Goal: Information Seeking & Learning: Find specific fact

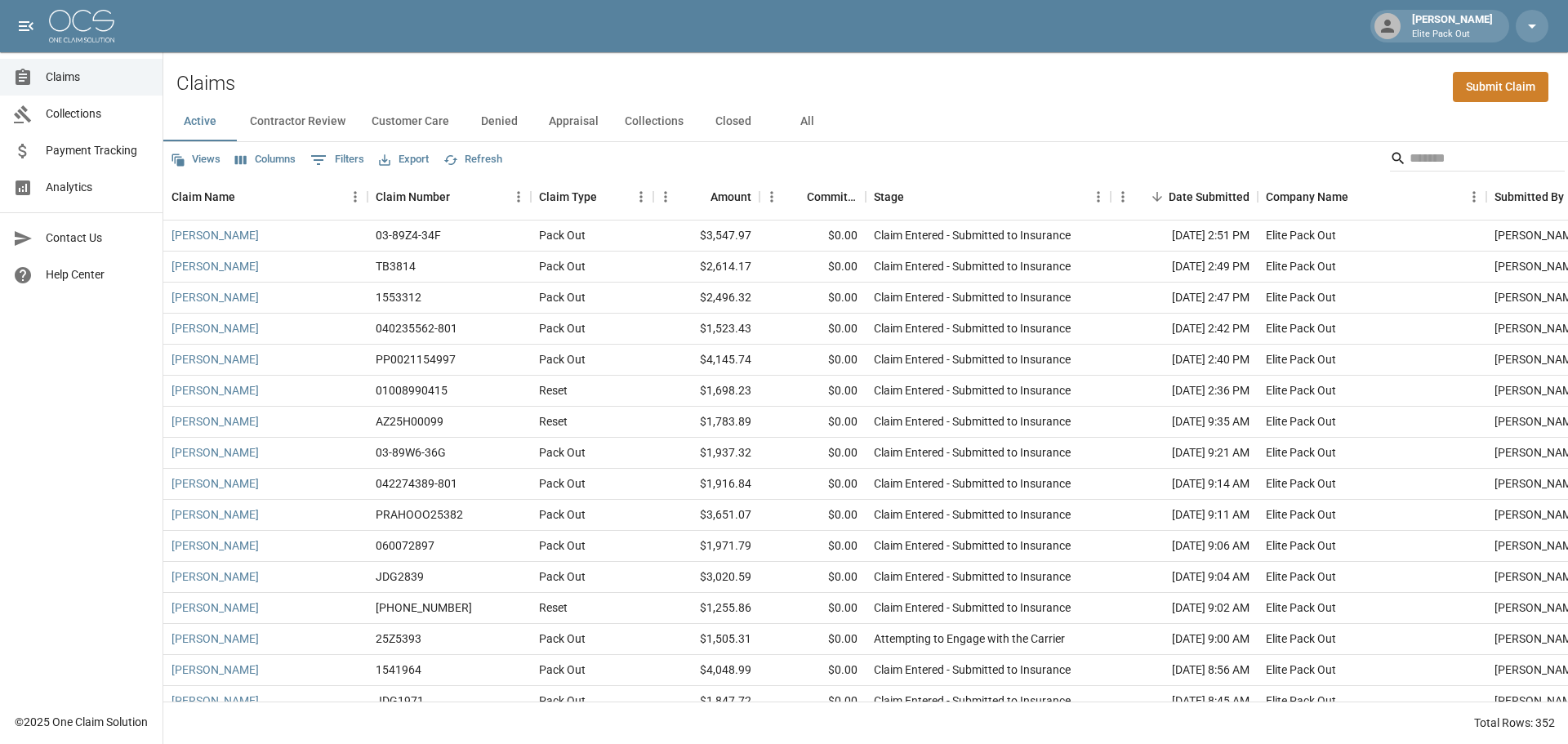
click at [809, 114] on button "All" at bounding box center [807, 122] width 73 height 39
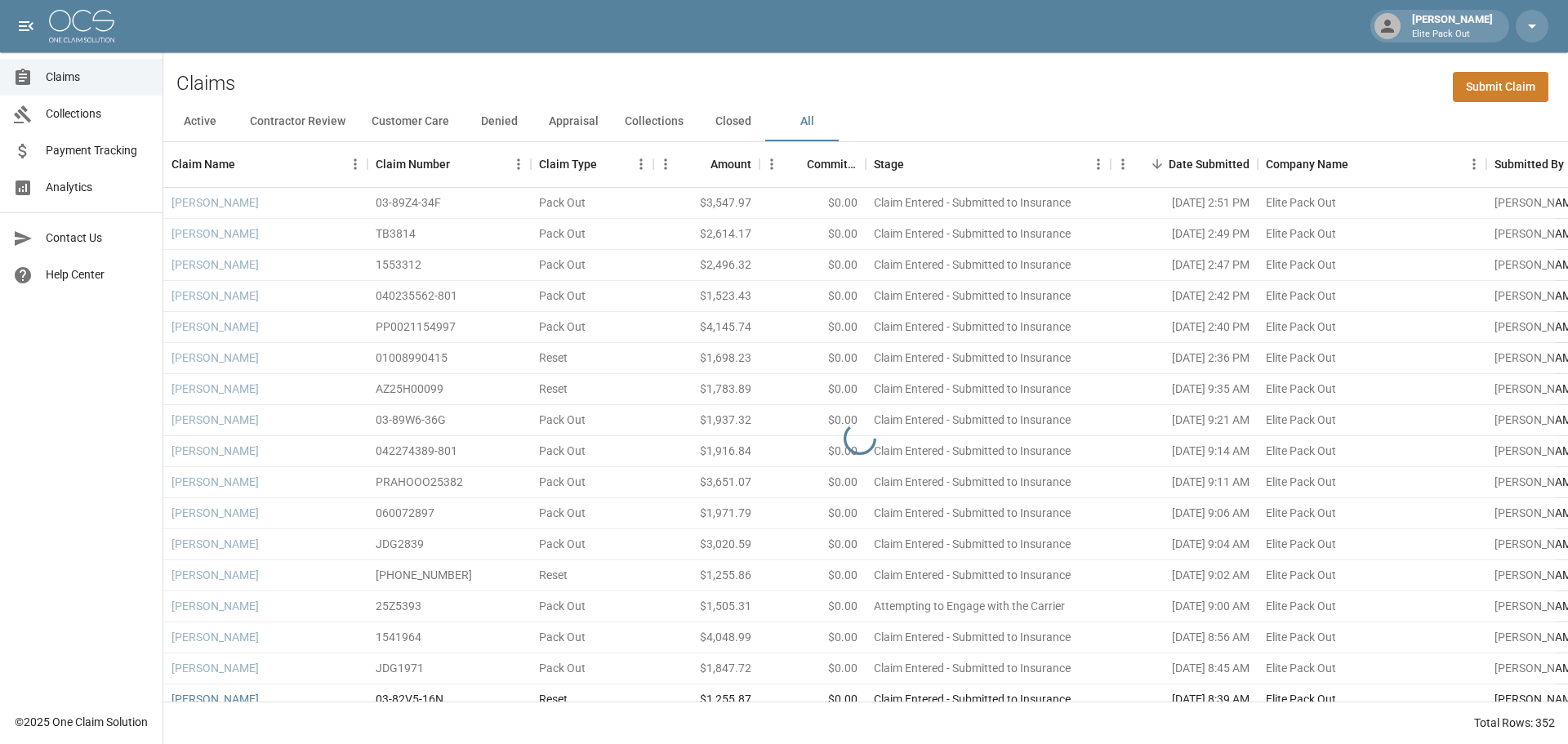
click at [813, 29] on div "[PERSON_NAME] Elite Pack Out" at bounding box center [784, 26] width 1568 height 52
click at [809, 35] on div "[PERSON_NAME] Elite Pack Out" at bounding box center [784, 26] width 1568 height 52
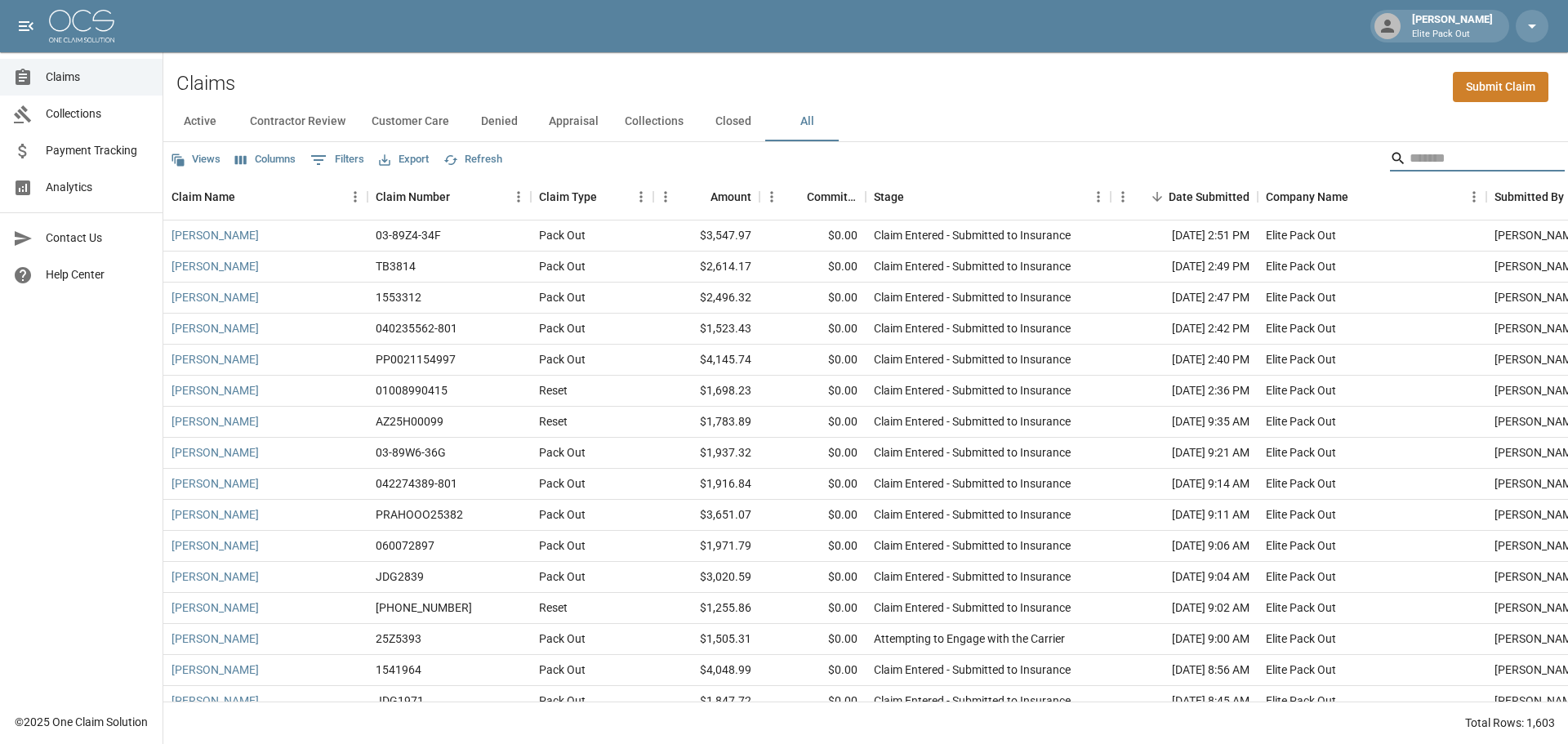
click at [1435, 164] on input "Search" at bounding box center [1474, 158] width 131 height 27
click at [1431, 162] on input "Search" at bounding box center [1474, 158] width 131 height 27
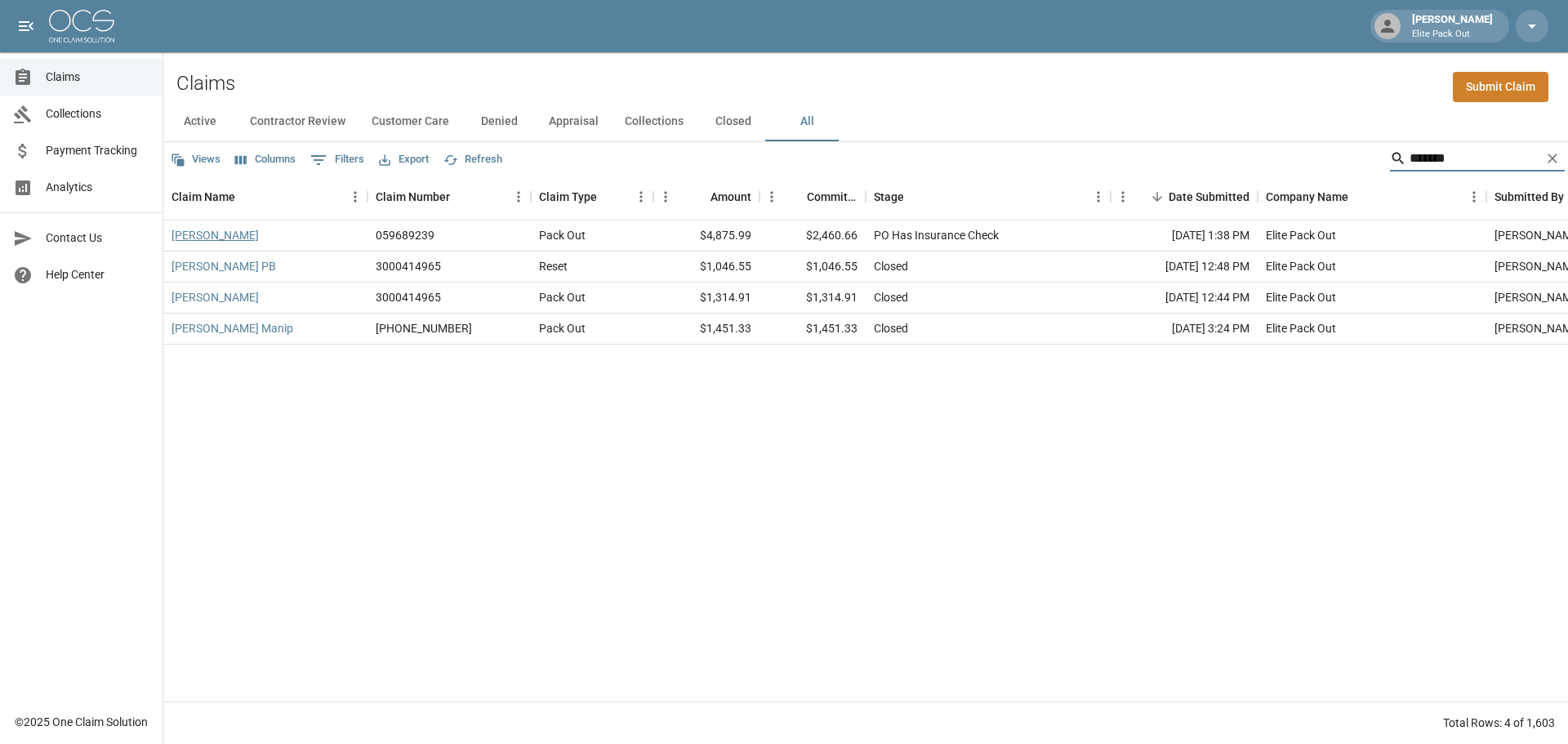
type input "*******"
click at [195, 231] on link "[PERSON_NAME]" at bounding box center [216, 235] width 88 height 16
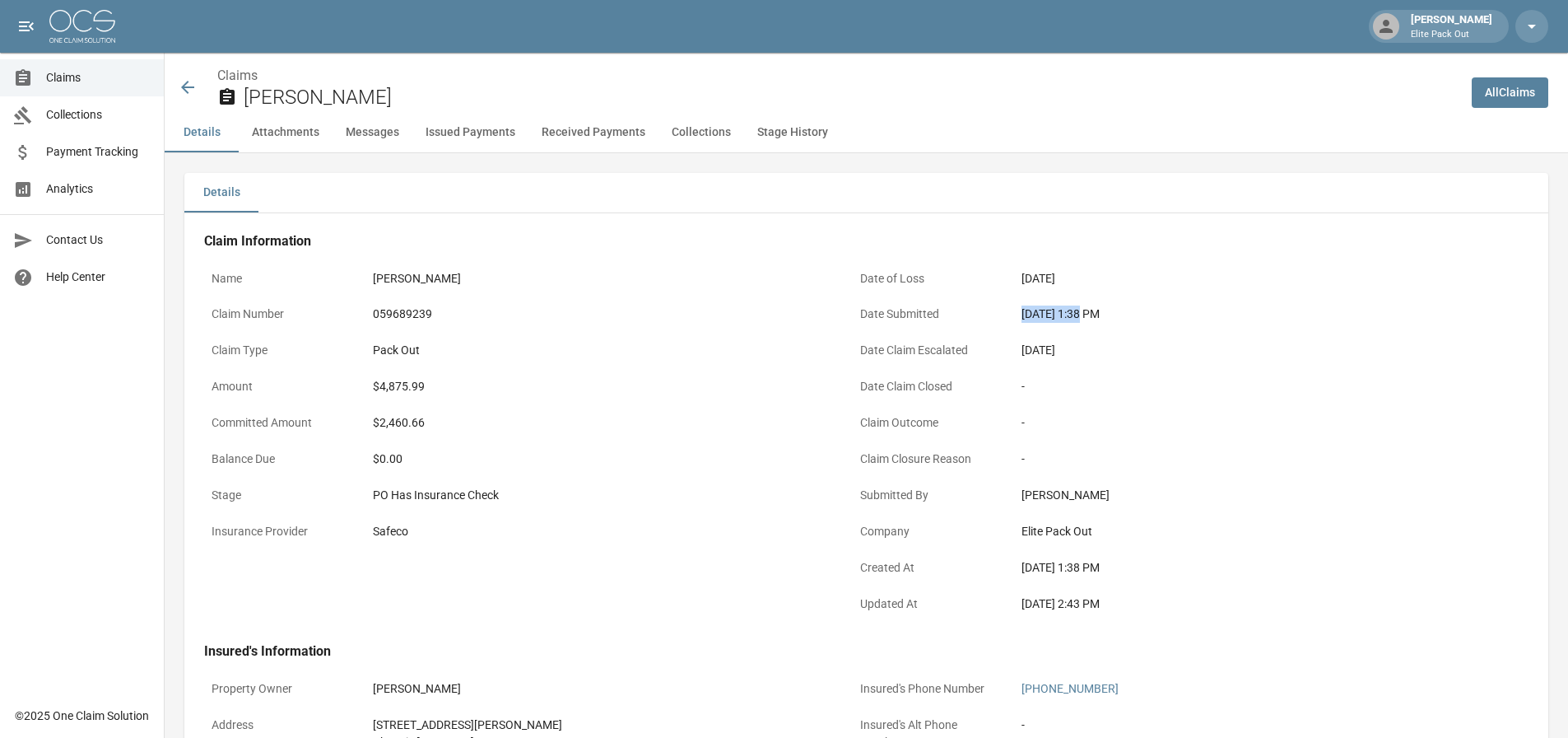
drag, startPoint x: 1022, startPoint y: 310, endPoint x: 1080, endPoint y: 319, distance: 58.7
click at [1080, 319] on div "[DATE] 1:38 PM" at bounding box center [1248, 313] width 468 height 32
copy div "[DATE]"
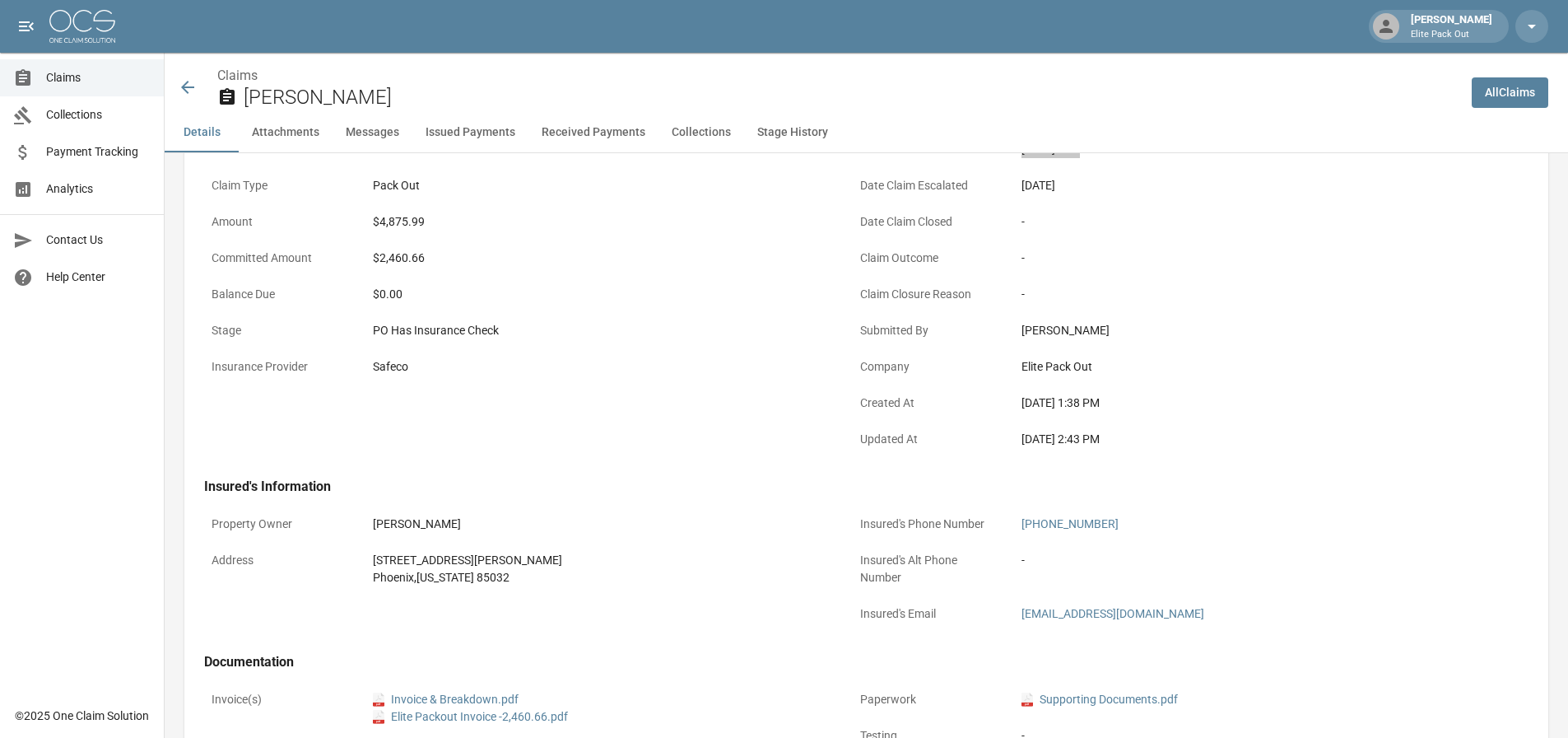
scroll to position [329, 0]
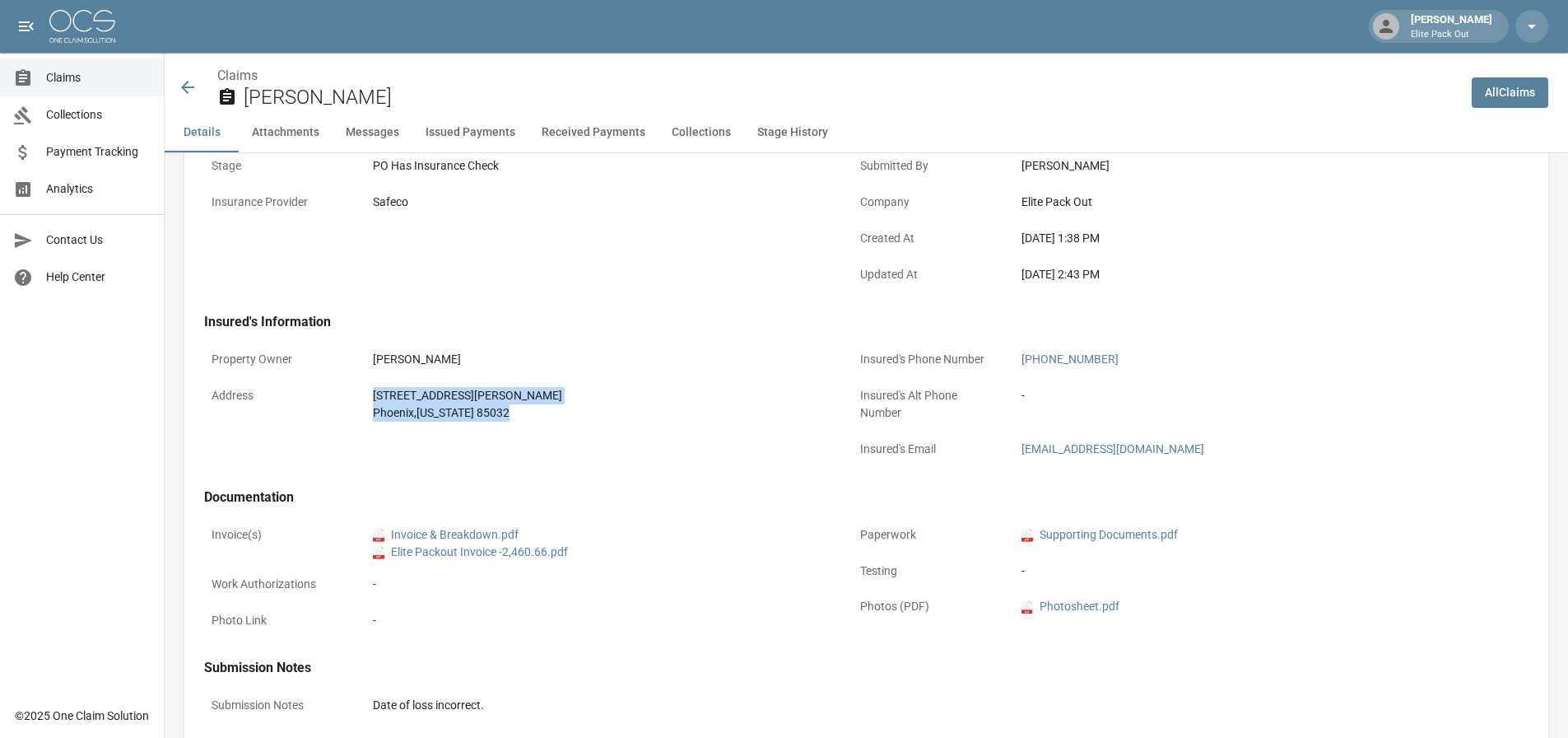
drag, startPoint x: 375, startPoint y: 395, endPoint x: 550, endPoint y: 418, distance: 176.5
click at [550, 418] on div "[STREET_ADDRESS][PERSON_NAME][US_STATE]" at bounding box center [600, 404] width 453 height 35
copy div "[STREET_ADDRESS][PERSON_NAME][US_STATE]"
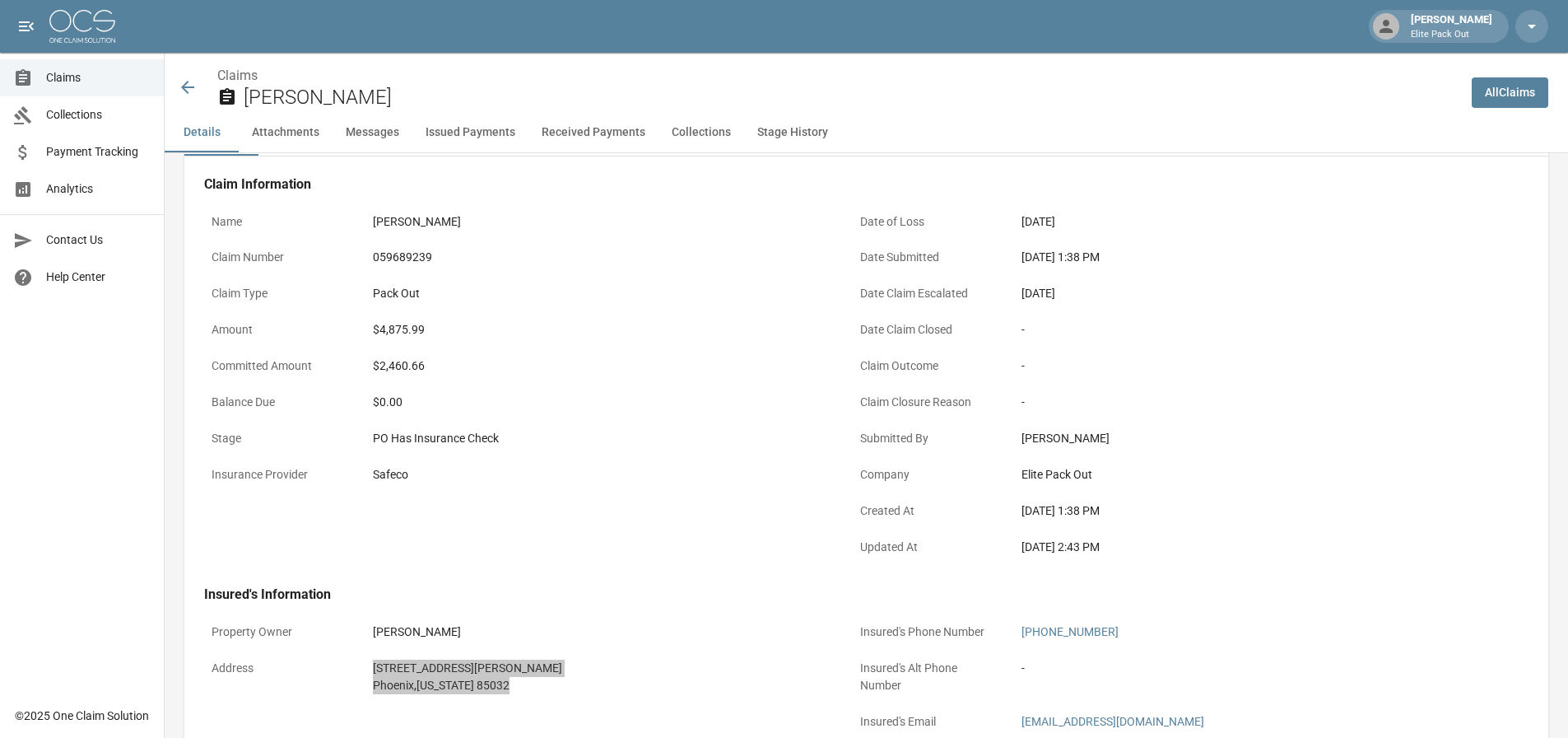
scroll to position [0, 0]
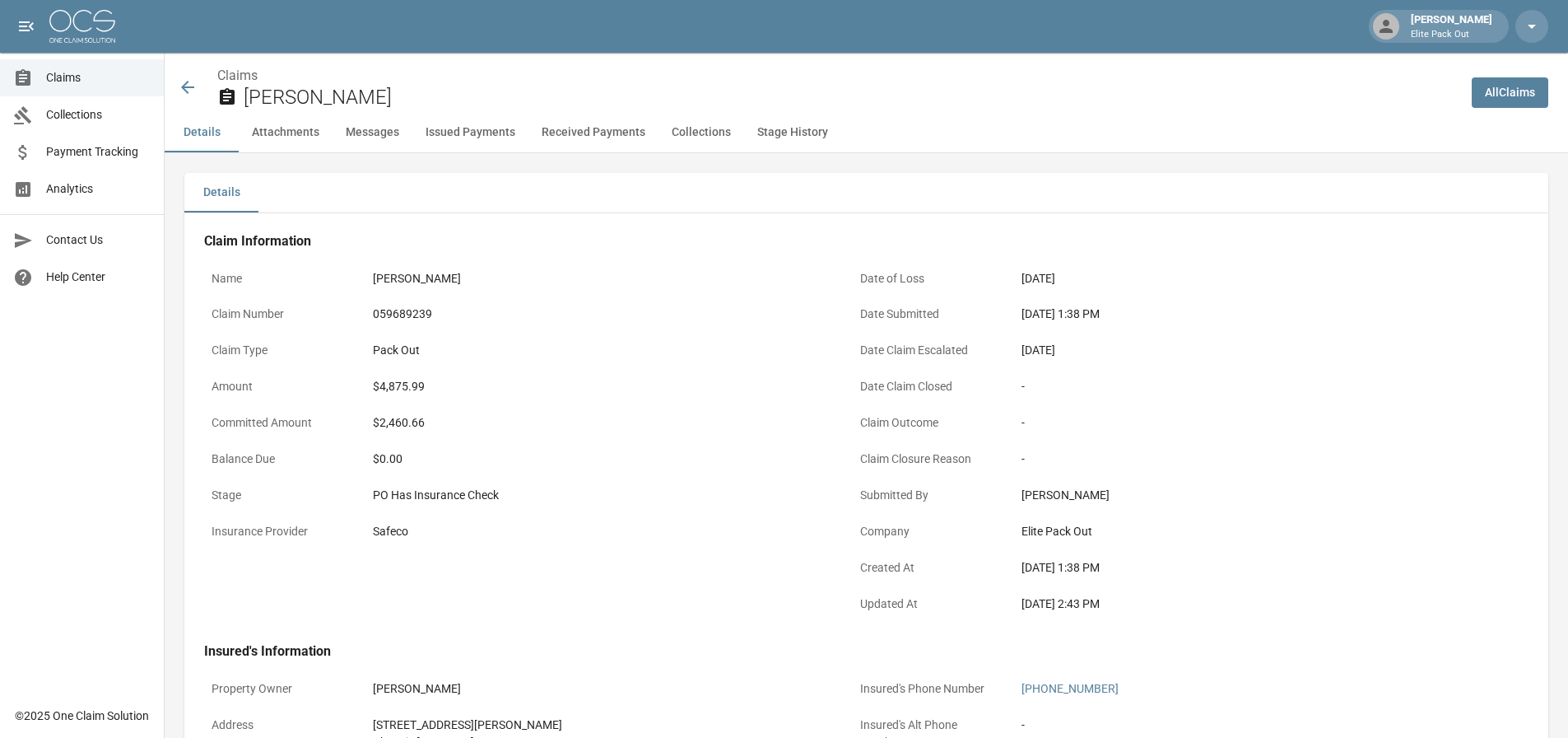
click at [396, 312] on div "059689239" at bounding box center [600, 314] width 453 height 18
copy div "059689239"
click at [400, 383] on div "$4,875.99" at bounding box center [600, 386] width 453 height 18
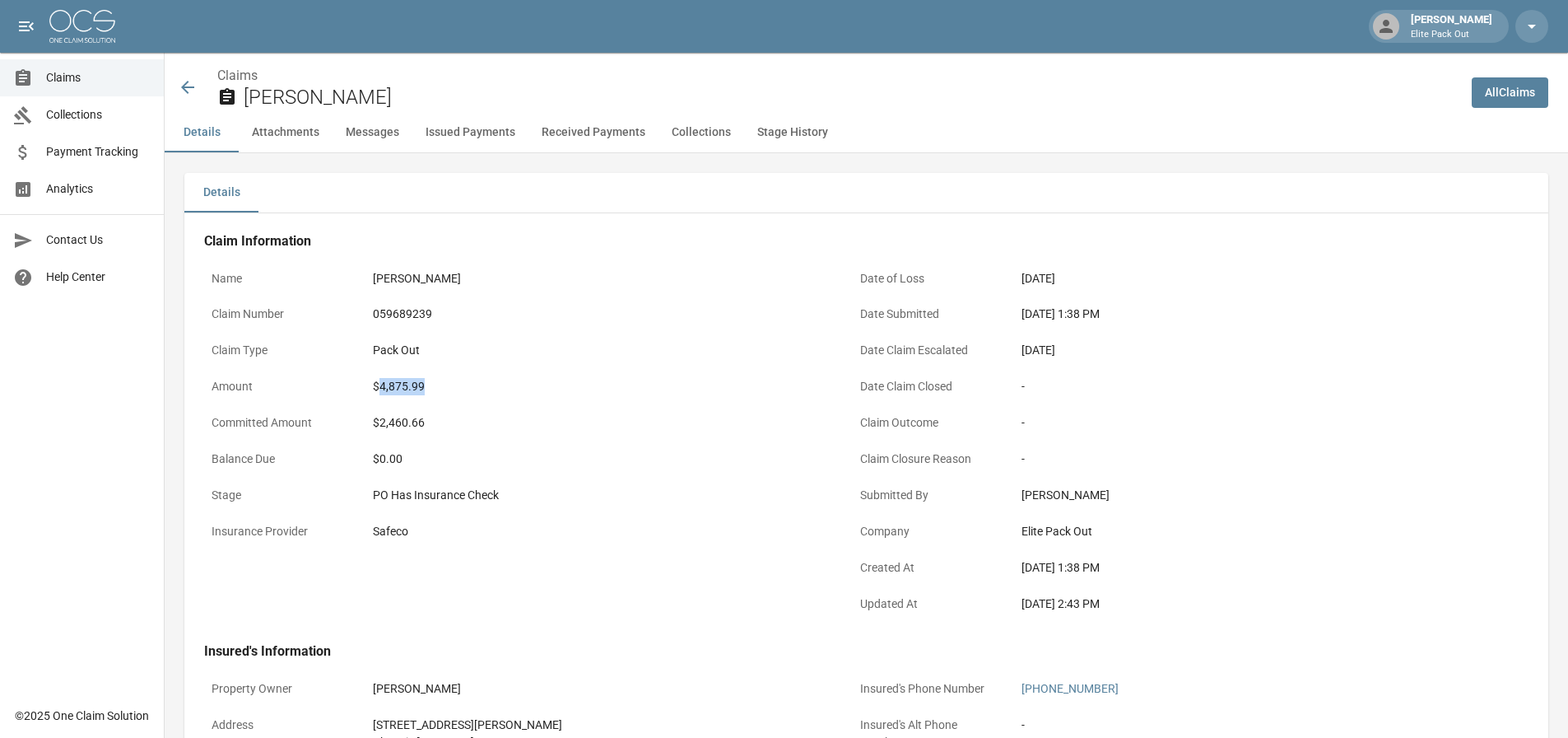
copy div "4,875.99"
click at [601, 396] on div "$4,875.99" at bounding box center [600, 386] width 468 height 32
click at [183, 80] on icon at bounding box center [187, 87] width 19 height 19
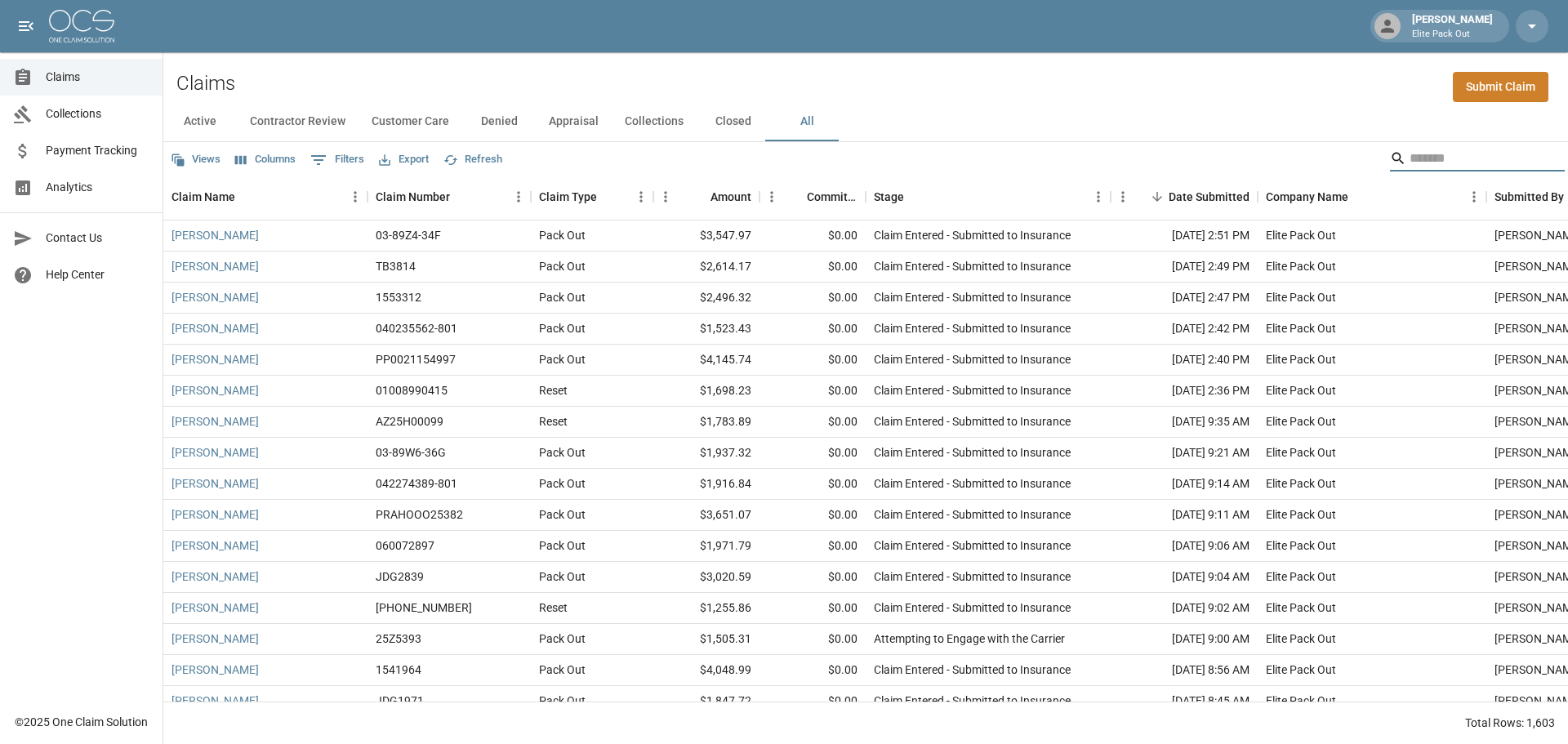
click at [1445, 150] on input "Search" at bounding box center [1474, 158] width 131 height 27
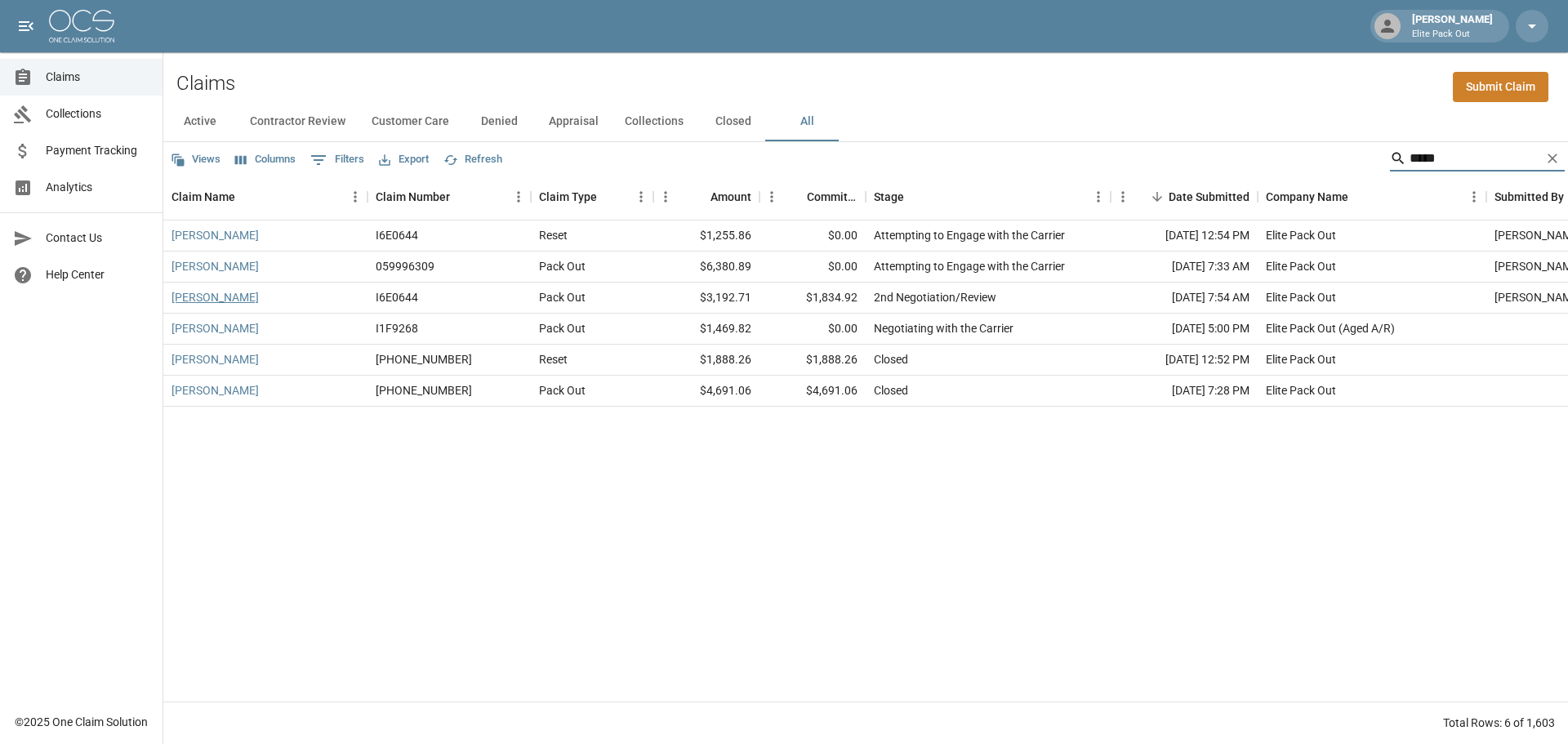
type input "*****"
click at [198, 296] on link "[PERSON_NAME]" at bounding box center [216, 297] width 88 height 16
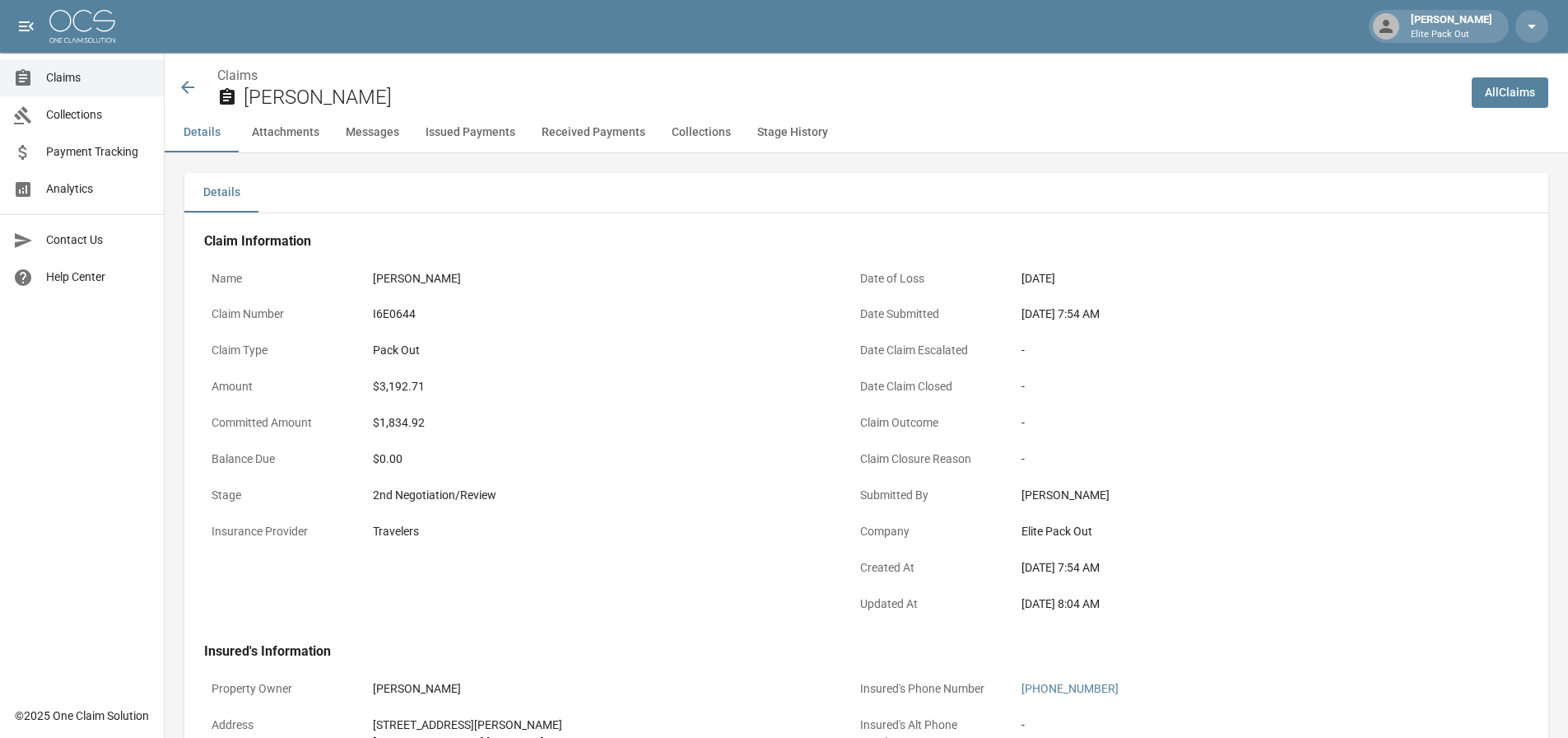
click at [400, 313] on div "I6E0644" at bounding box center [600, 314] width 453 height 18
click at [515, 319] on div "I6E0644" at bounding box center [600, 314] width 453 height 18
click at [380, 313] on div "I6E0644" at bounding box center [600, 314] width 453 height 18
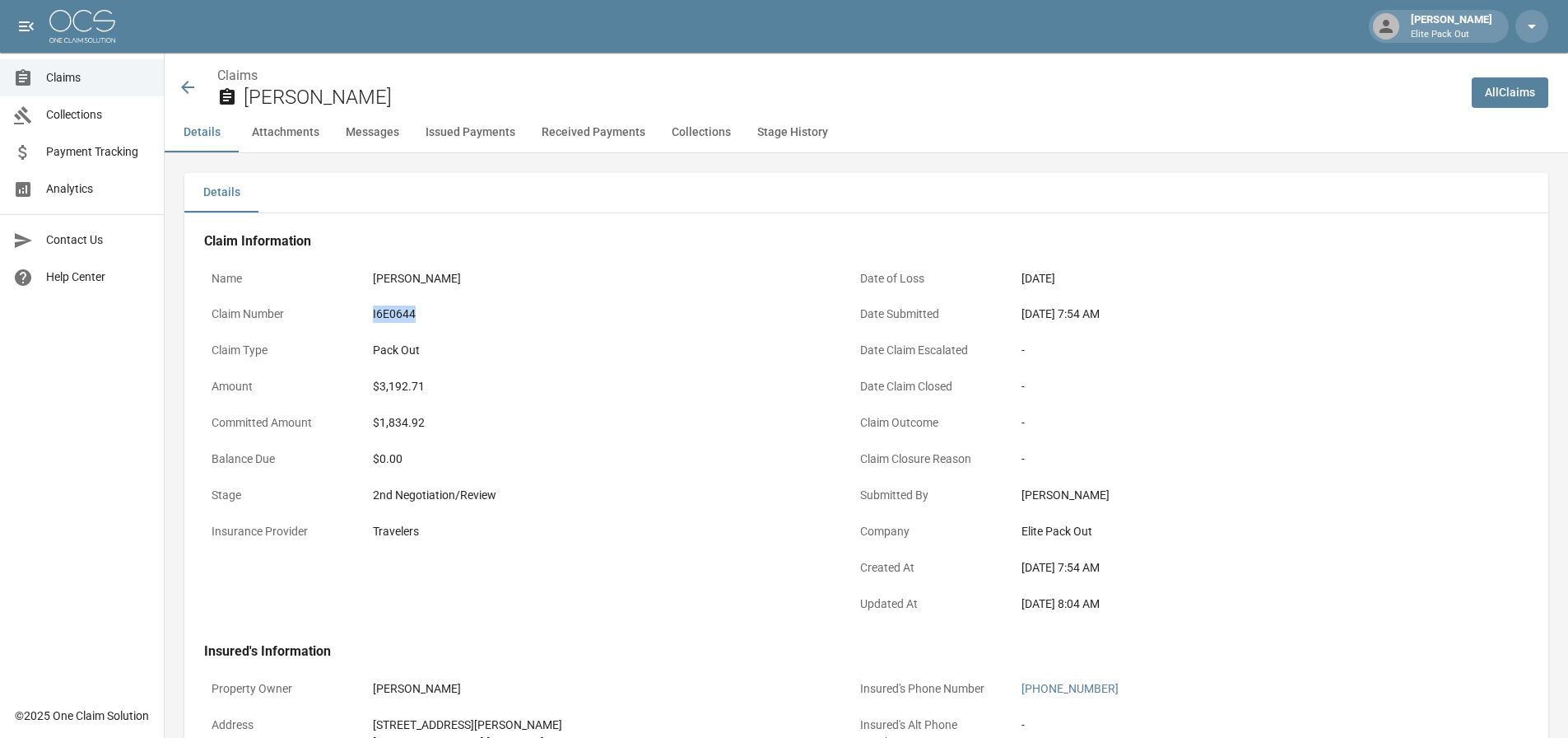
click at [380, 313] on div "I6E0644" at bounding box center [600, 314] width 453 height 18
copy div "I6E0644"
click at [571, 362] on div "Pack Out" at bounding box center [600, 350] width 468 height 32
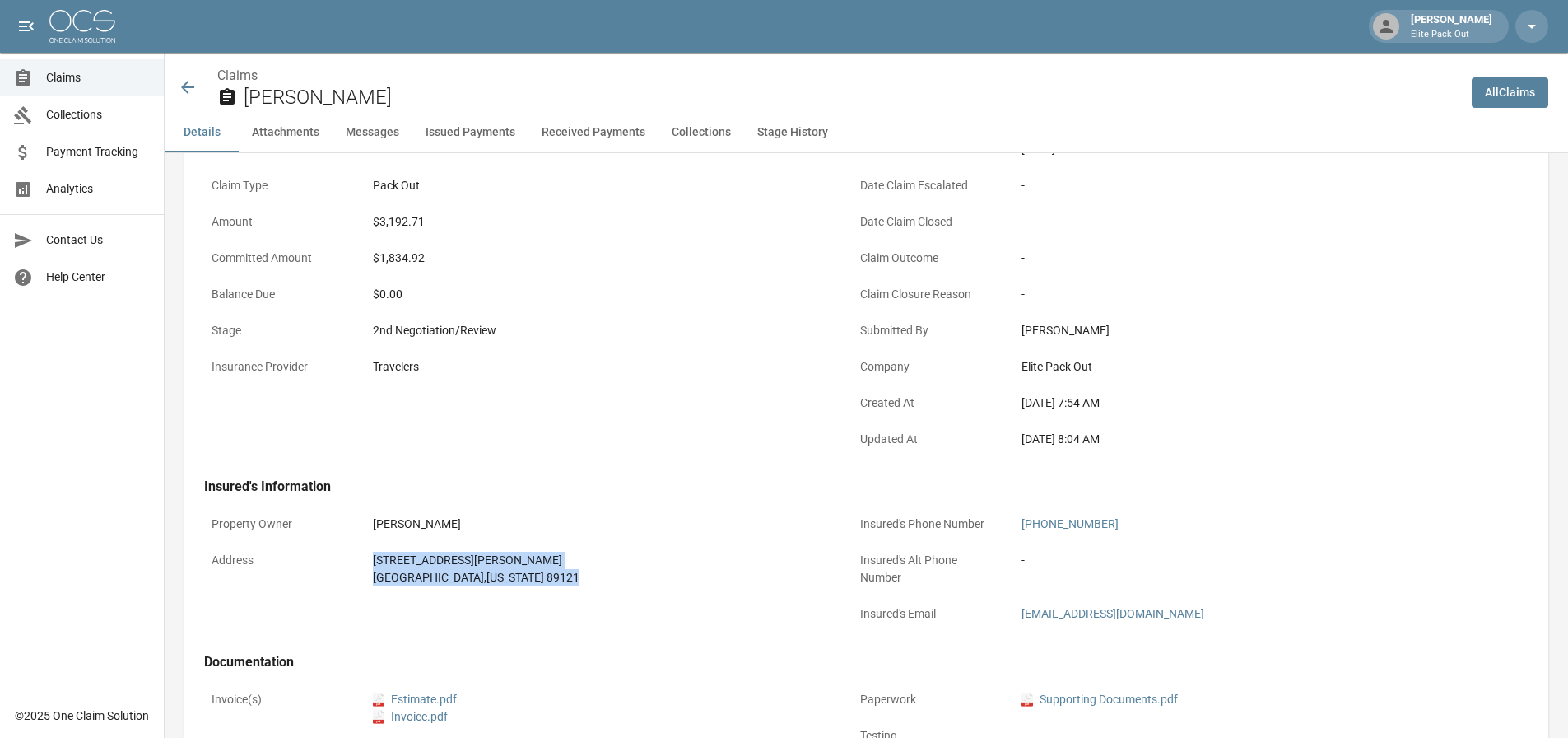
drag, startPoint x: 371, startPoint y: 554, endPoint x: 550, endPoint y: 605, distance: 186.1
click at [550, 605] on div "Property Owner [PERSON_NAME] Address [STREET_ADDRESS][PERSON_NAME][US_STATE]" at bounding box center [509, 561] width 649 height 146
copy div "[STREET_ADDRESS][PERSON_NAME][US_STATE]"
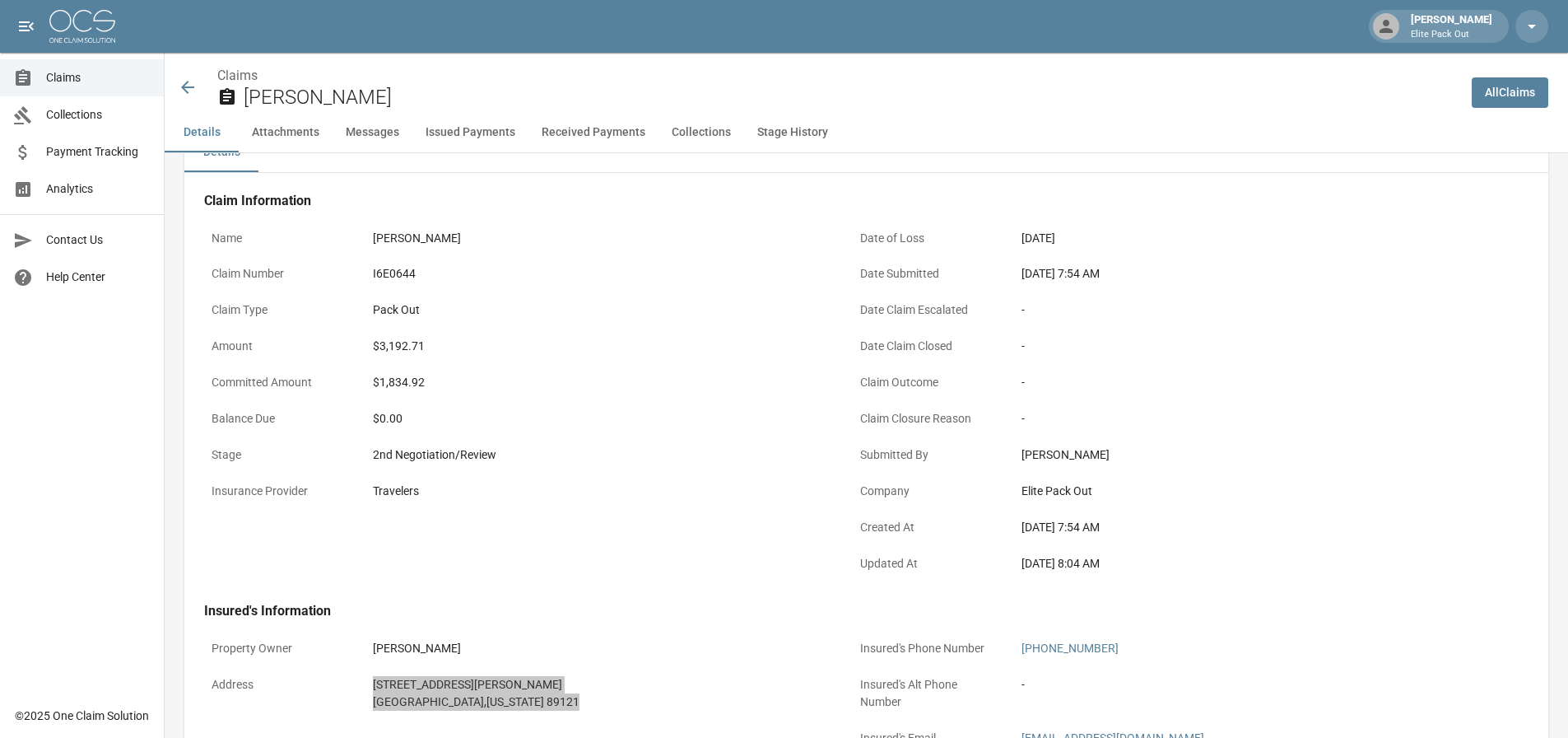
scroll to position [0, 0]
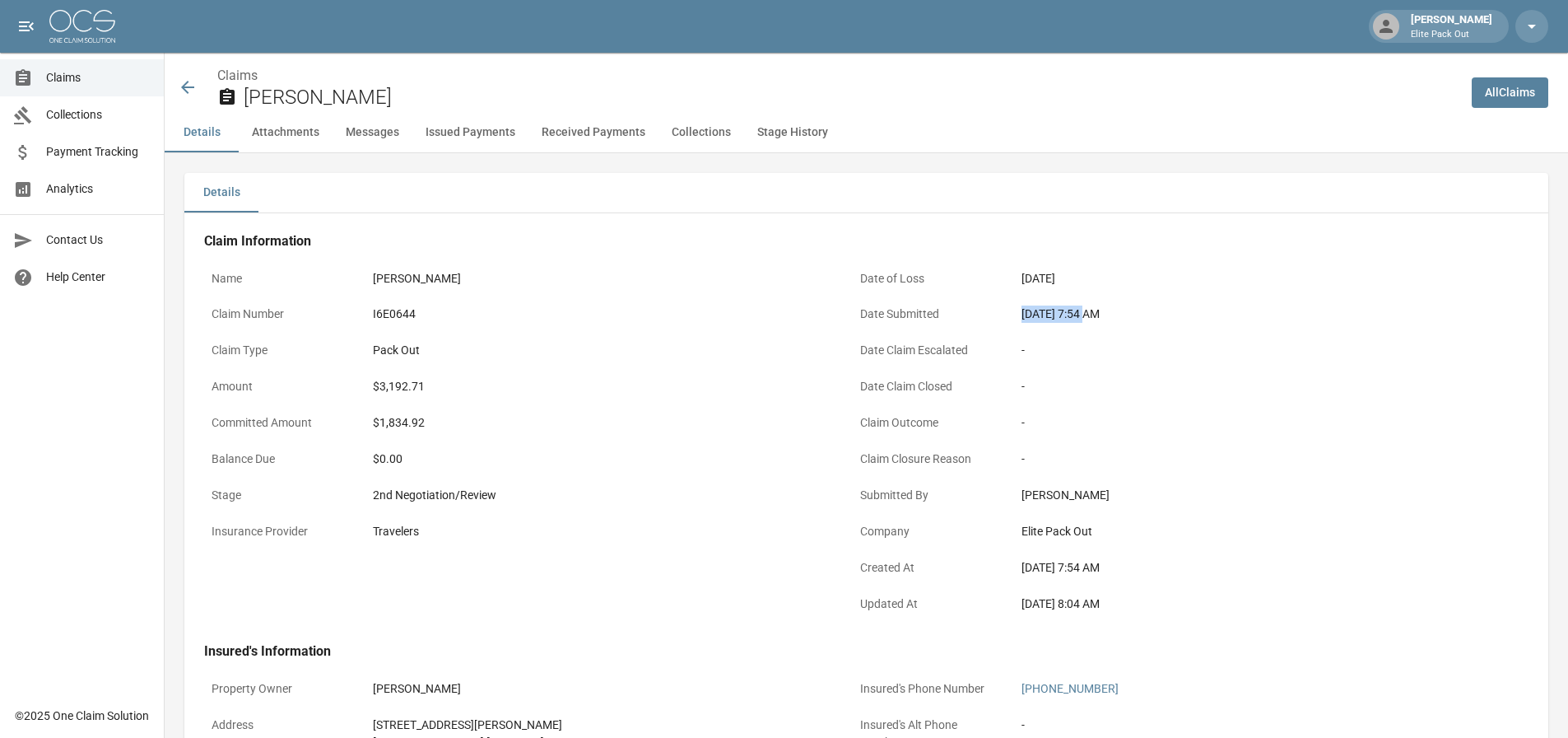
drag, startPoint x: 1024, startPoint y: 313, endPoint x: 1088, endPoint y: 313, distance: 64.0
click at [1088, 313] on div "[DATE] 7:54 AM" at bounding box center [1248, 314] width 453 height 18
copy div "[DATE]"
click at [392, 382] on div "$3,192.71" at bounding box center [600, 386] width 453 height 18
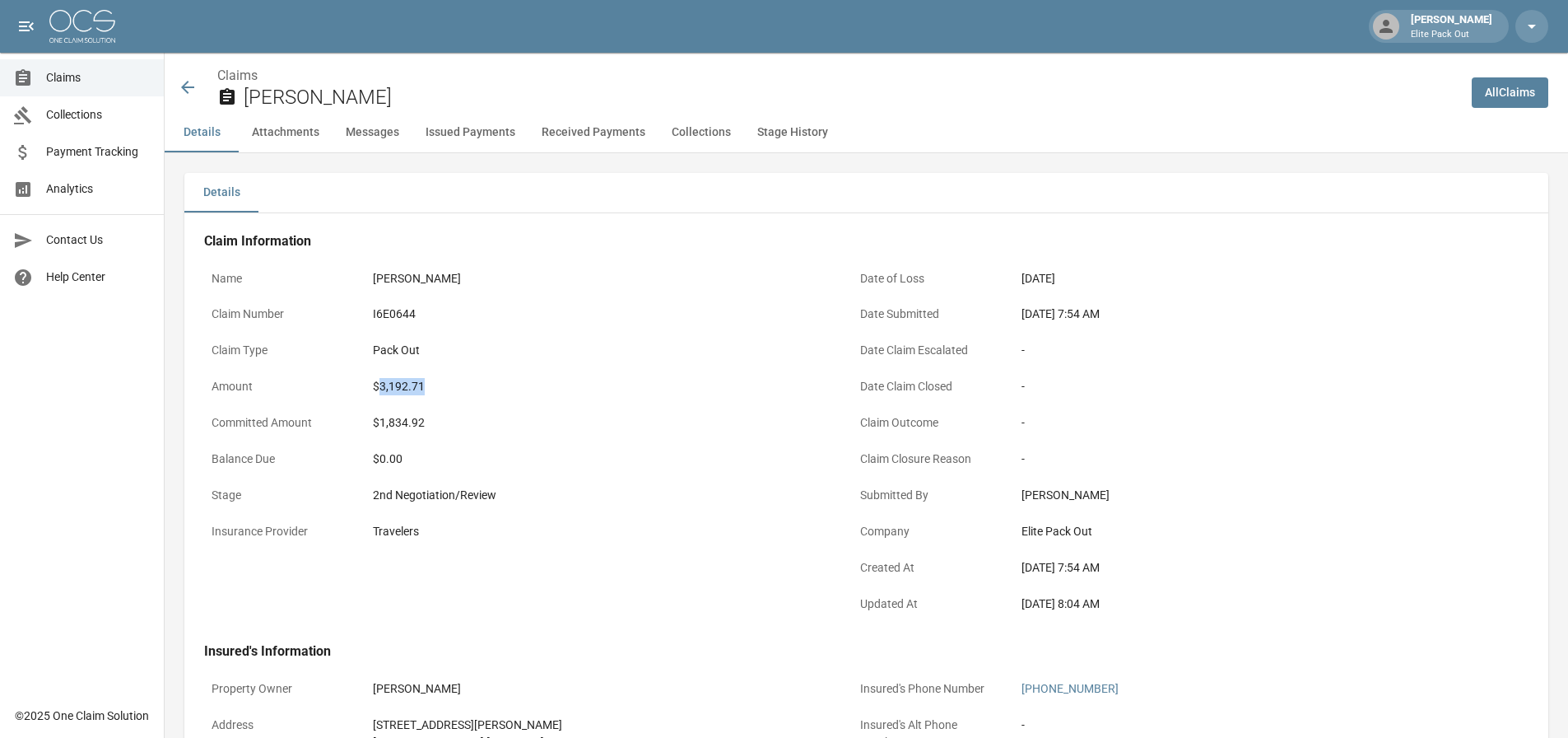
copy div "3,192.71"
click at [186, 81] on icon at bounding box center [187, 87] width 19 height 19
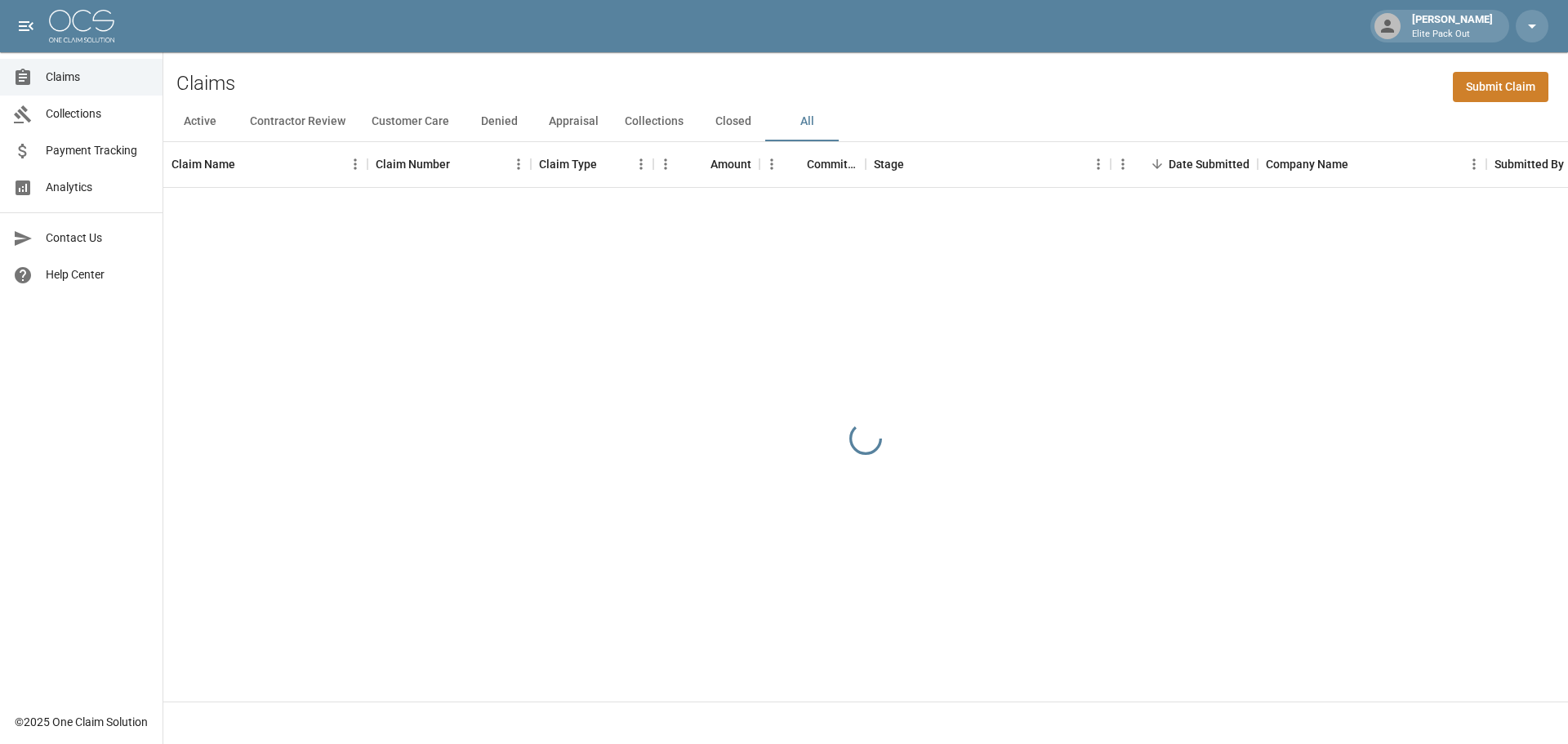
click at [1134, 90] on div "Claims Submit Claim" at bounding box center [865, 77] width 1404 height 50
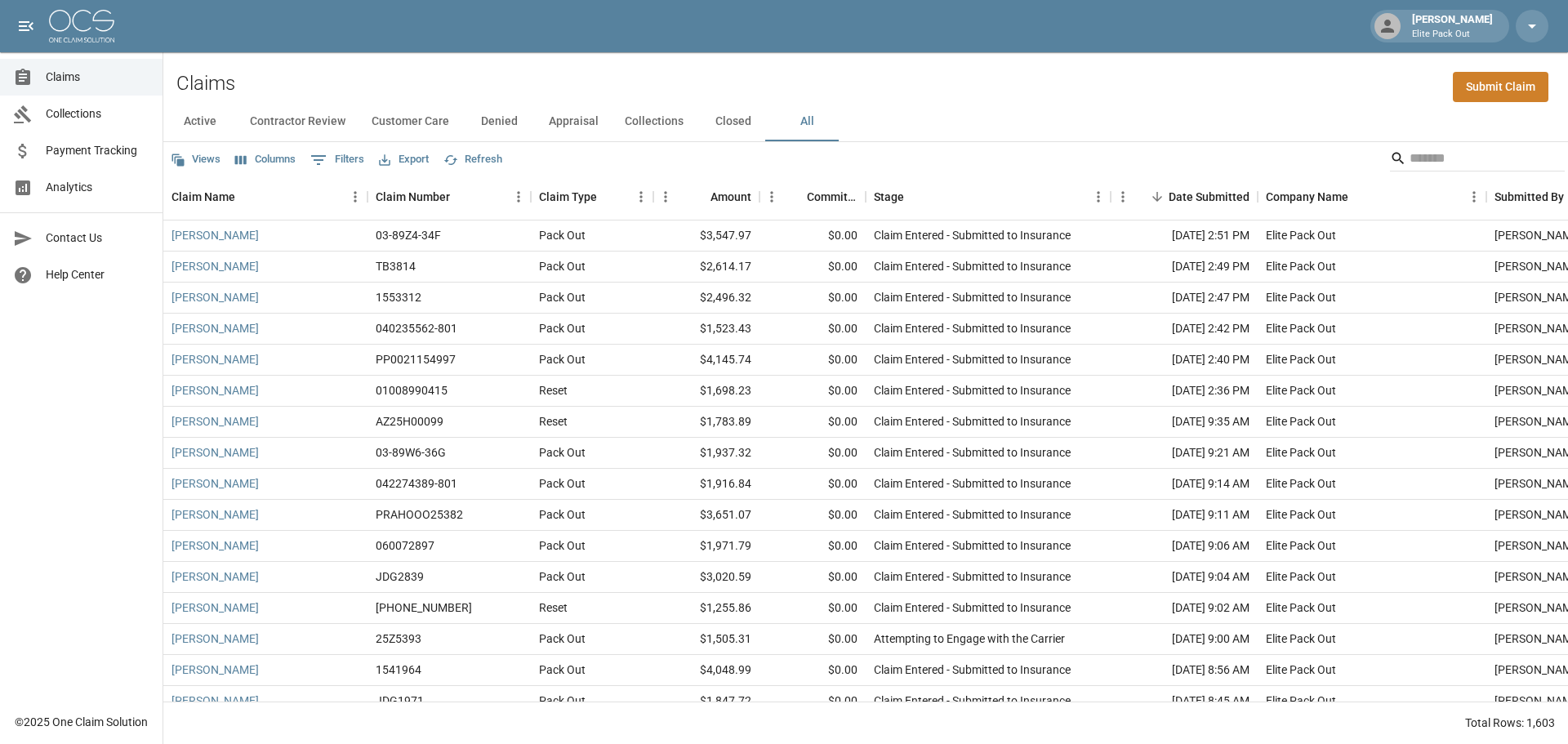
click at [1256, 70] on div "Claims Submit Claim" at bounding box center [865, 77] width 1404 height 50
click at [1493, 156] on input "Search" at bounding box center [1474, 158] width 131 height 27
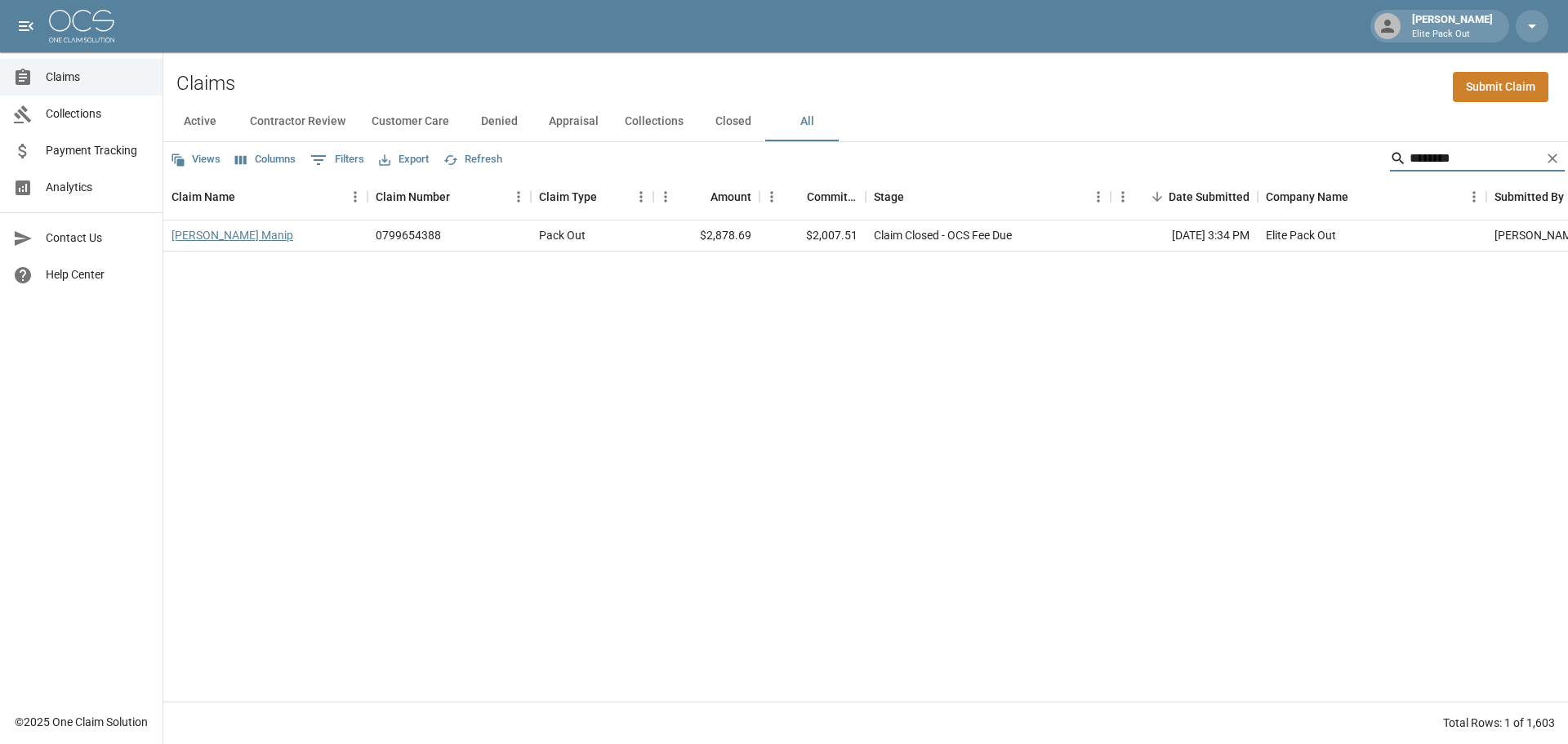
type input "********"
click at [185, 238] on link "[PERSON_NAME] Manip" at bounding box center [232, 235] width 122 height 16
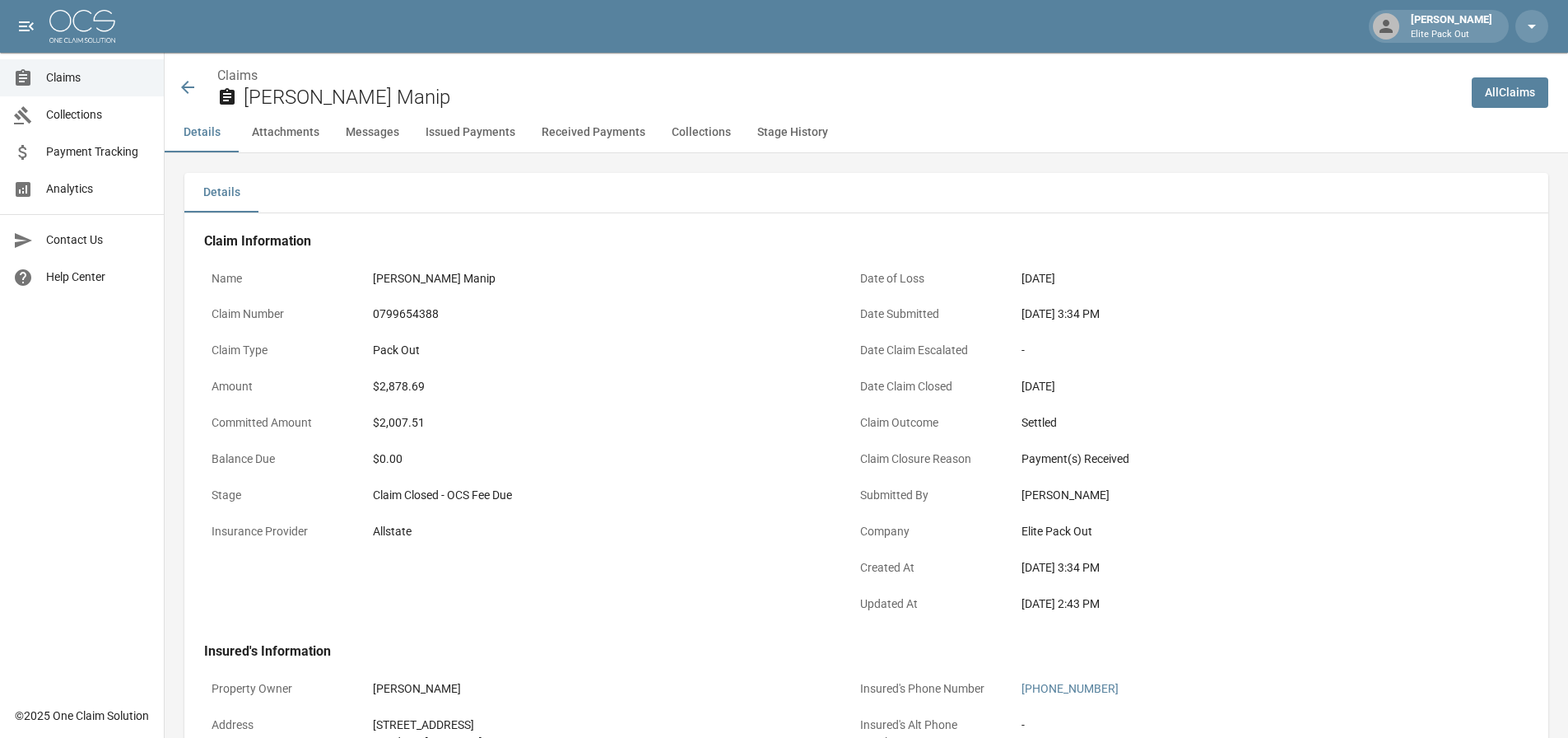
click at [406, 312] on div "0799654388" at bounding box center [600, 314] width 453 height 18
copy div "0799654388"
click at [544, 333] on div "Claim Number 0799654388" at bounding box center [519, 315] width 629 height 36
click at [414, 376] on div "$2,878.69" at bounding box center [600, 386] width 468 height 32
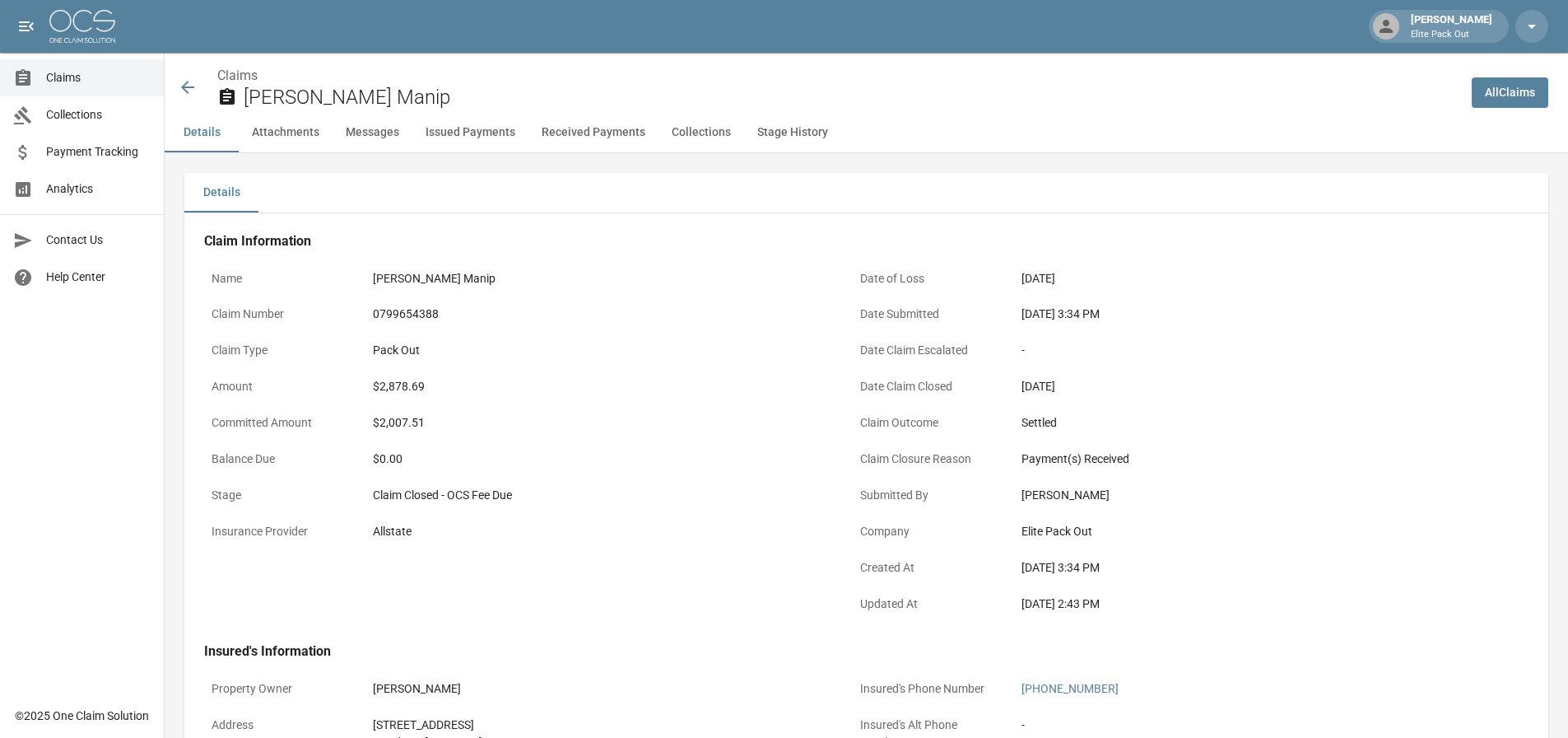
click at [407, 381] on div "$2,878.69" at bounding box center [600, 386] width 453 height 18
copy div "2,878.69"
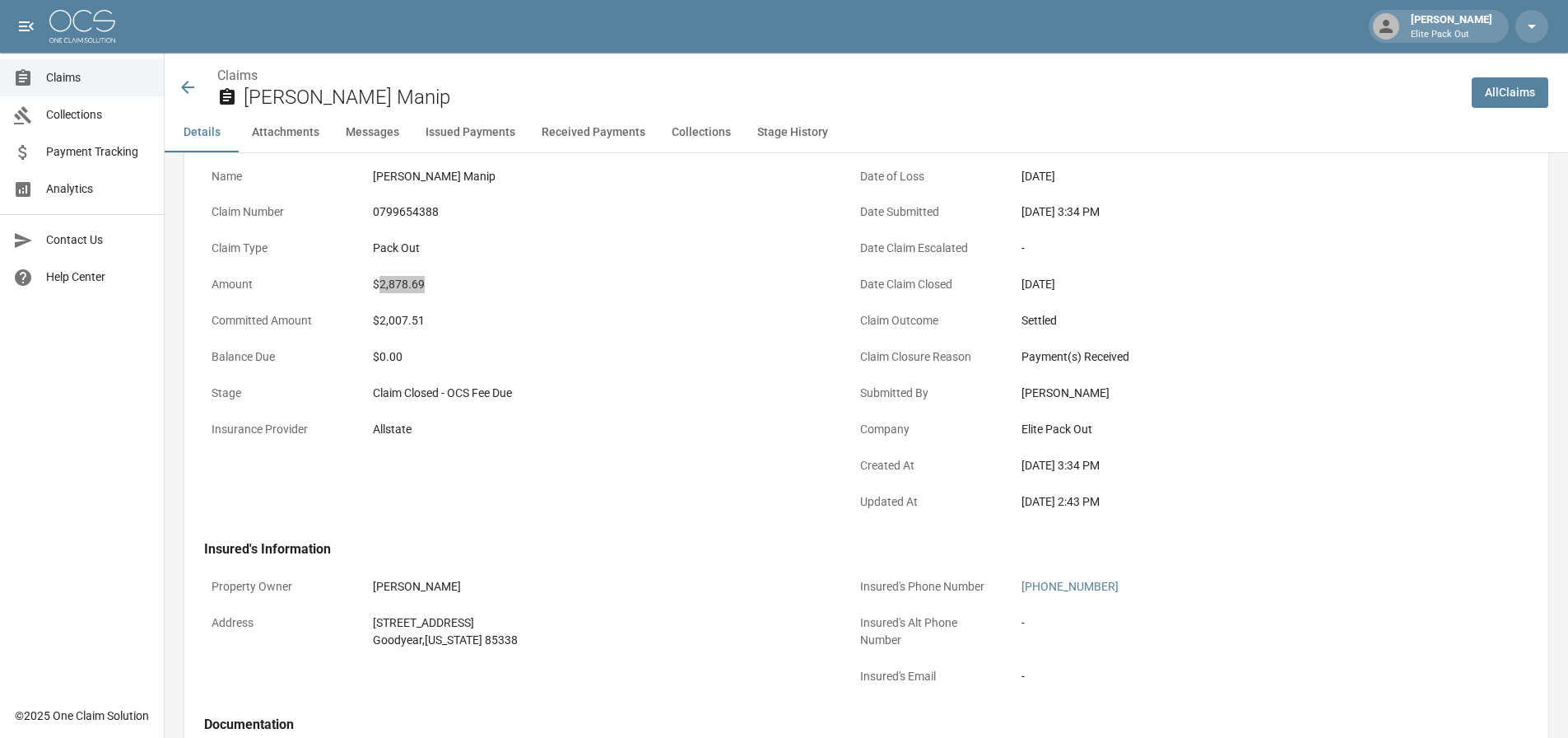
scroll to position [165, 0]
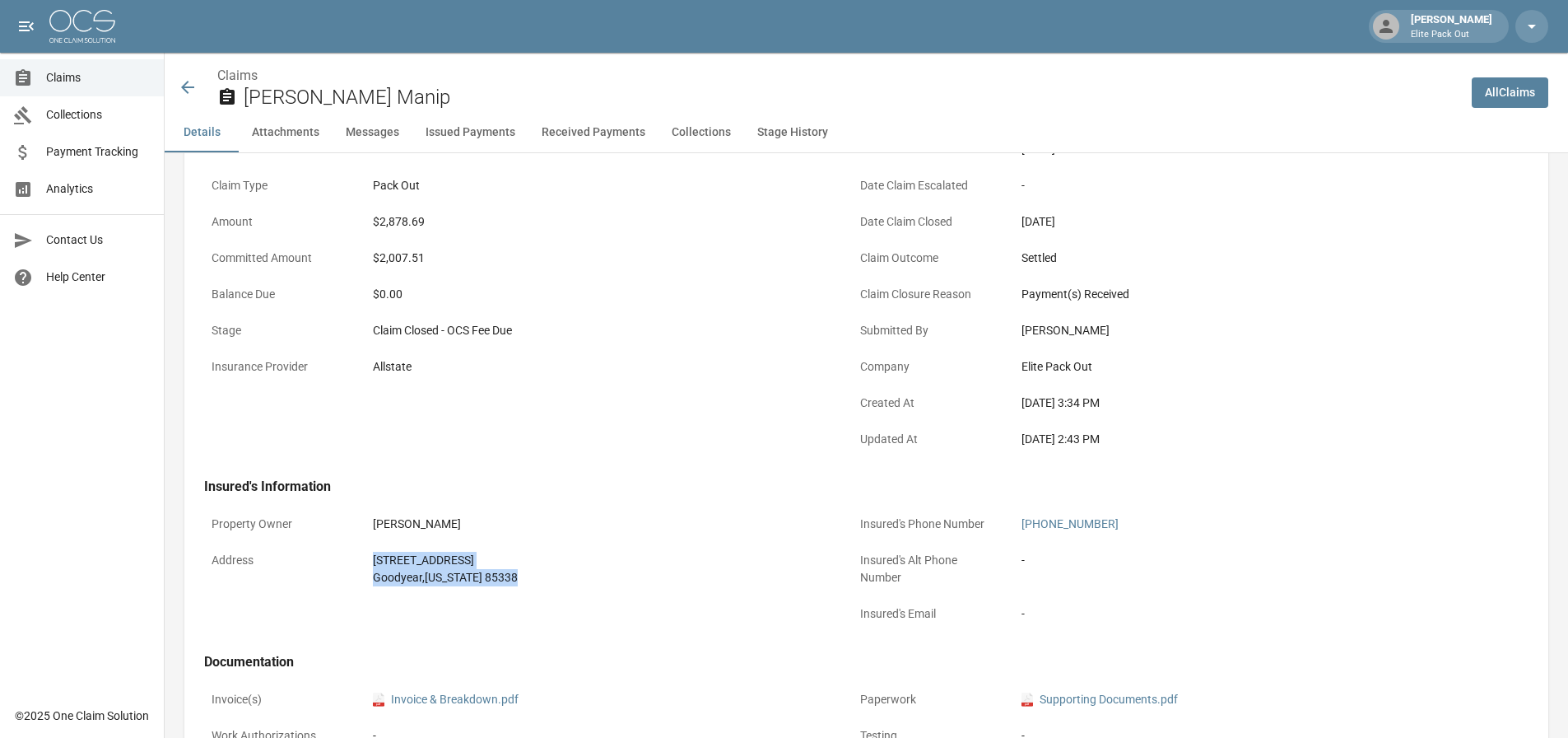
drag, startPoint x: 358, startPoint y: 550, endPoint x: 532, endPoint y: 590, distance: 178.5
click at [532, 590] on div "Address [STREET_ADDRESS][US_STATE]" at bounding box center [519, 569] width 629 height 50
click at [574, 547] on div "[STREET_ADDRESS][US_STATE]" at bounding box center [600, 569] width 468 height 50
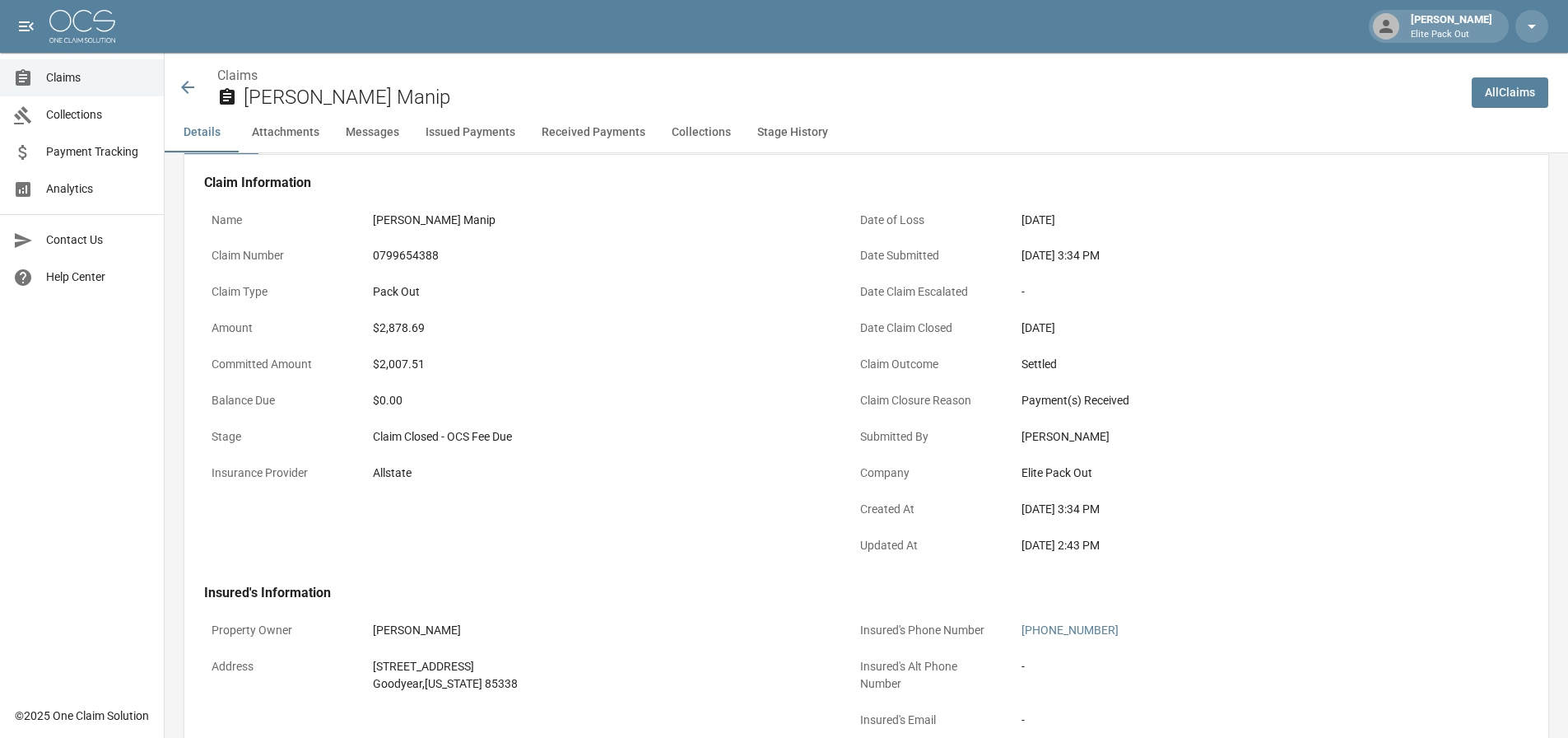
scroll to position [0, 0]
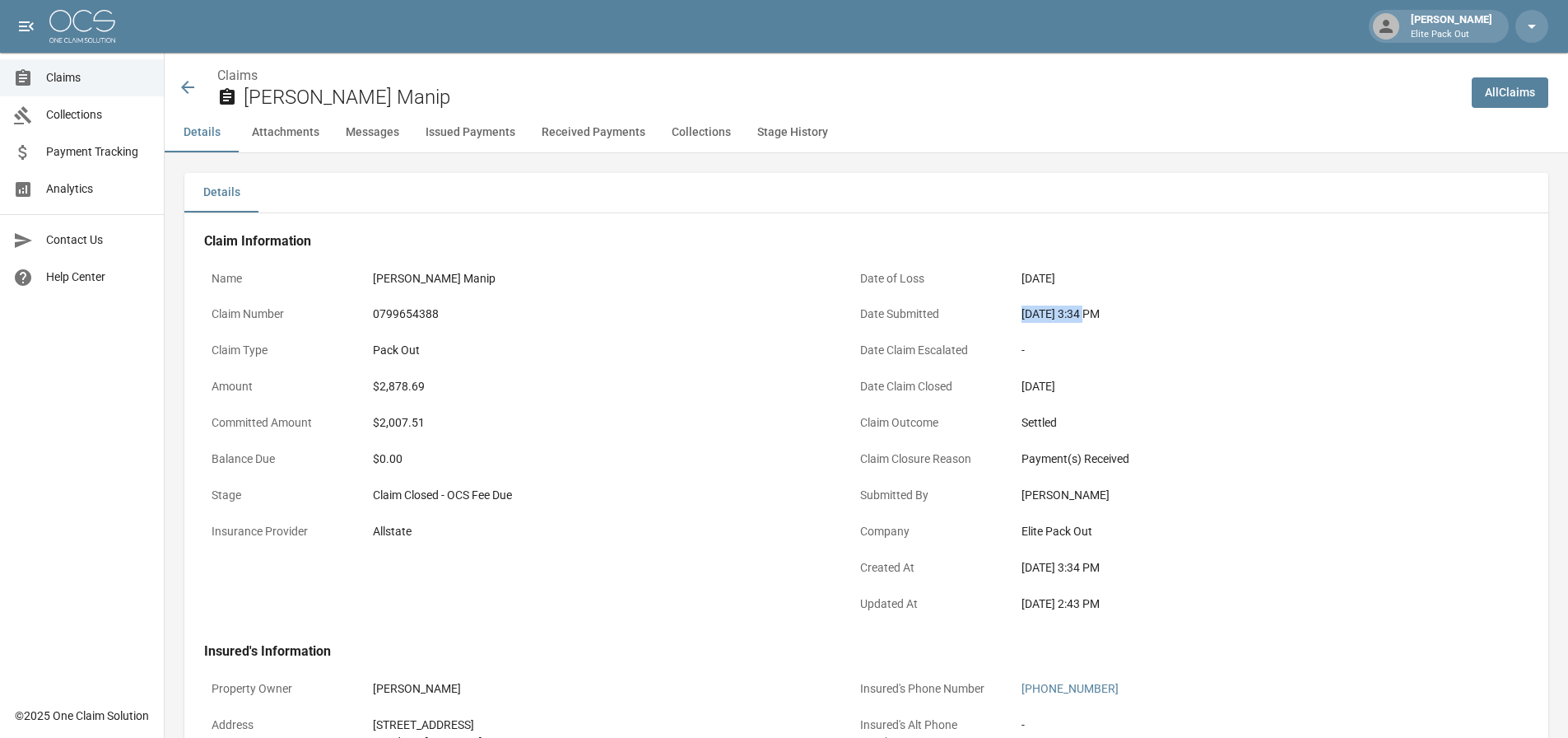
drag, startPoint x: 1016, startPoint y: 322, endPoint x: 1081, endPoint y: 322, distance: 65.0
click at [1081, 322] on div "[DATE] 3:34 PM" at bounding box center [1248, 313] width 468 height 32
click at [188, 90] on icon at bounding box center [187, 87] width 19 height 19
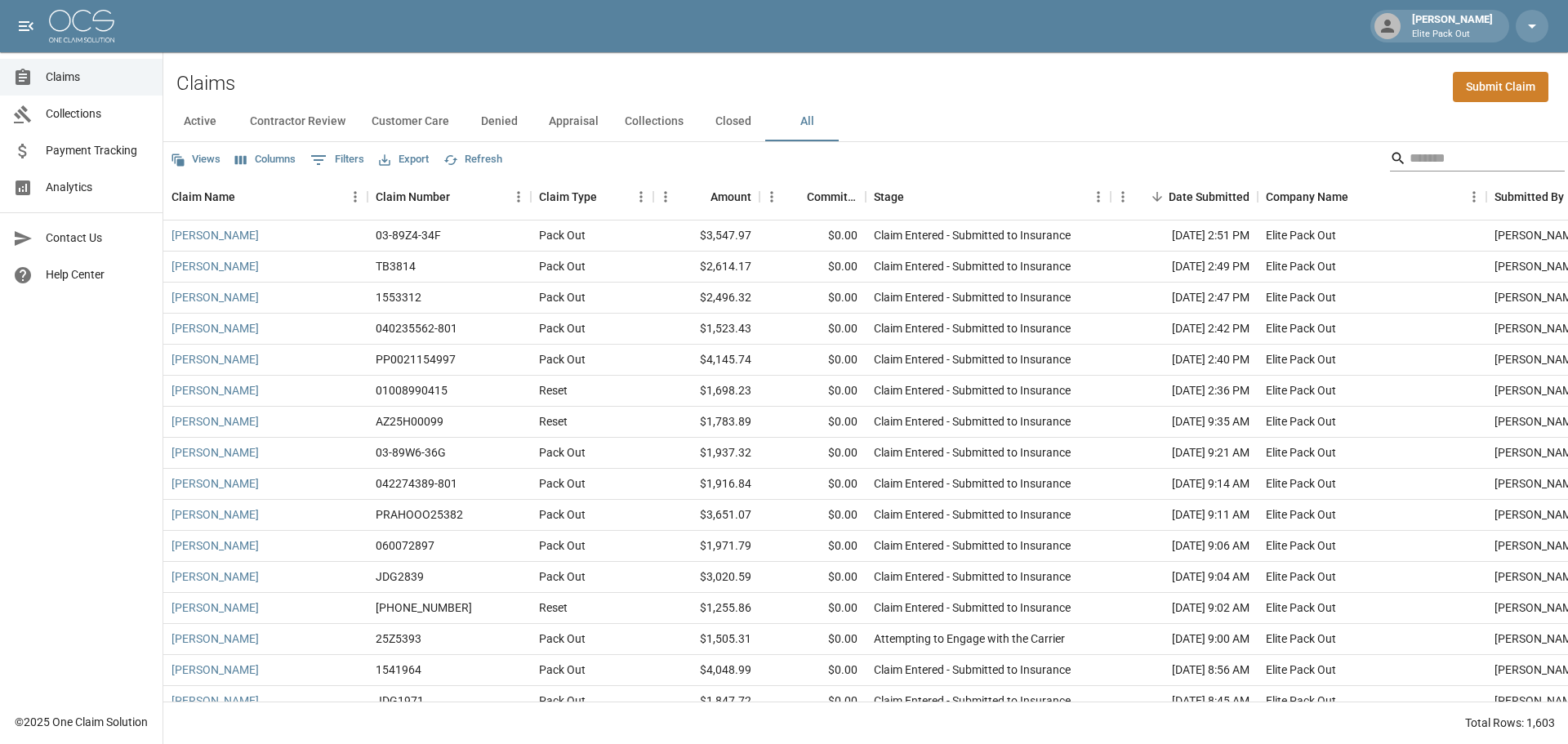
click at [1425, 153] on input "Search" at bounding box center [1474, 158] width 131 height 27
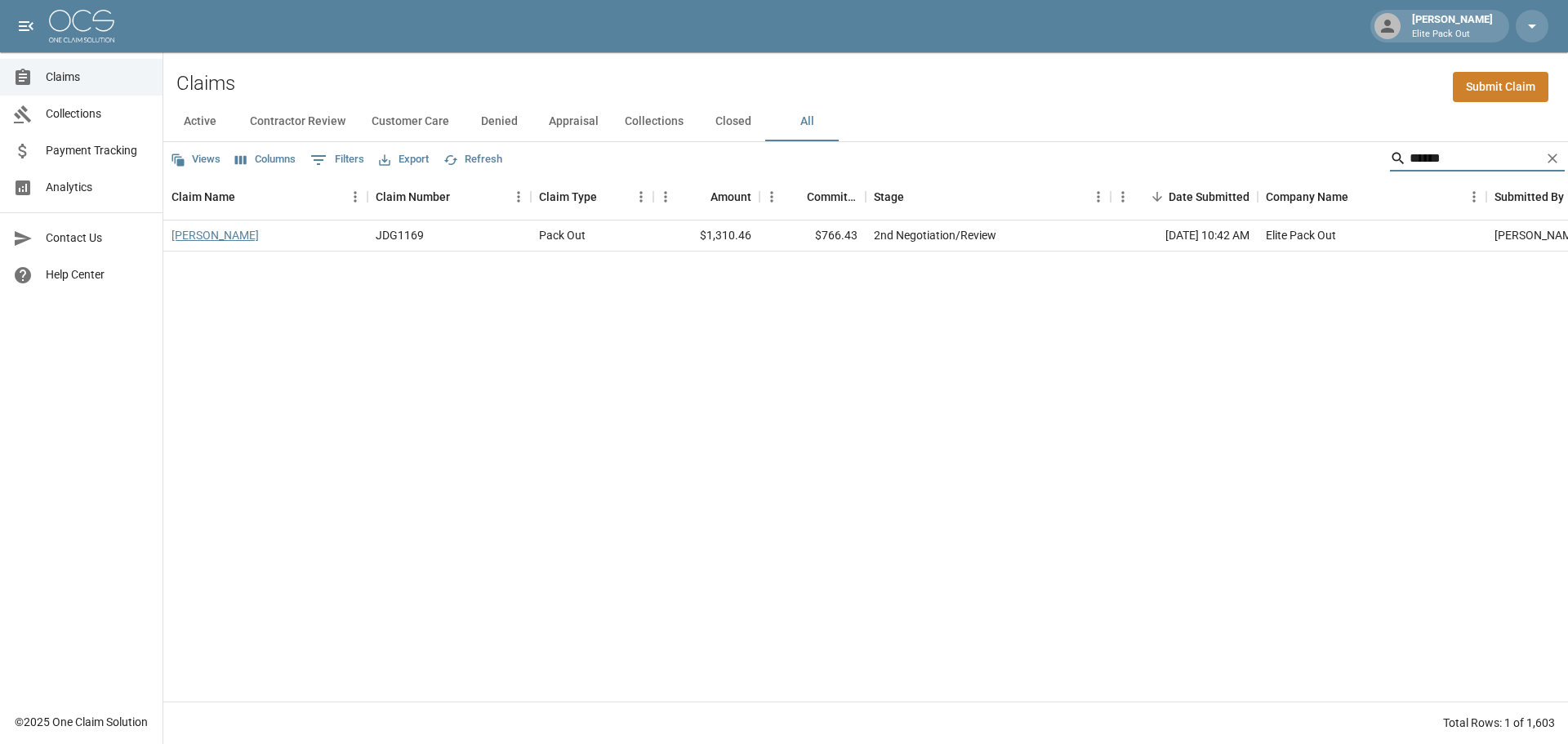
type input "******"
click at [196, 235] on link "[PERSON_NAME]" at bounding box center [216, 235] width 88 height 16
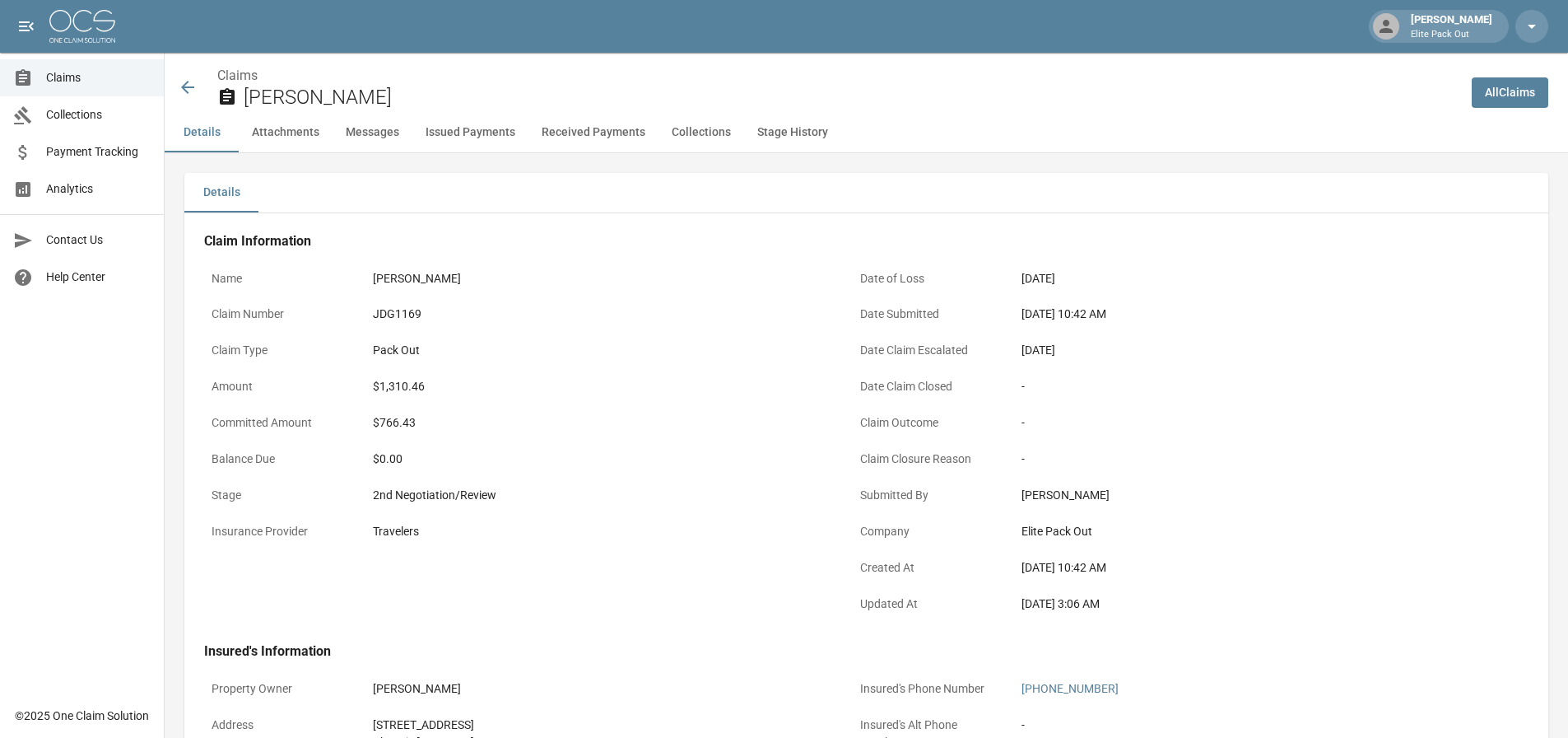
click at [397, 318] on div "JDG1169" at bounding box center [600, 314] width 453 height 18
click at [393, 316] on div "JDG1169" at bounding box center [600, 314] width 453 height 18
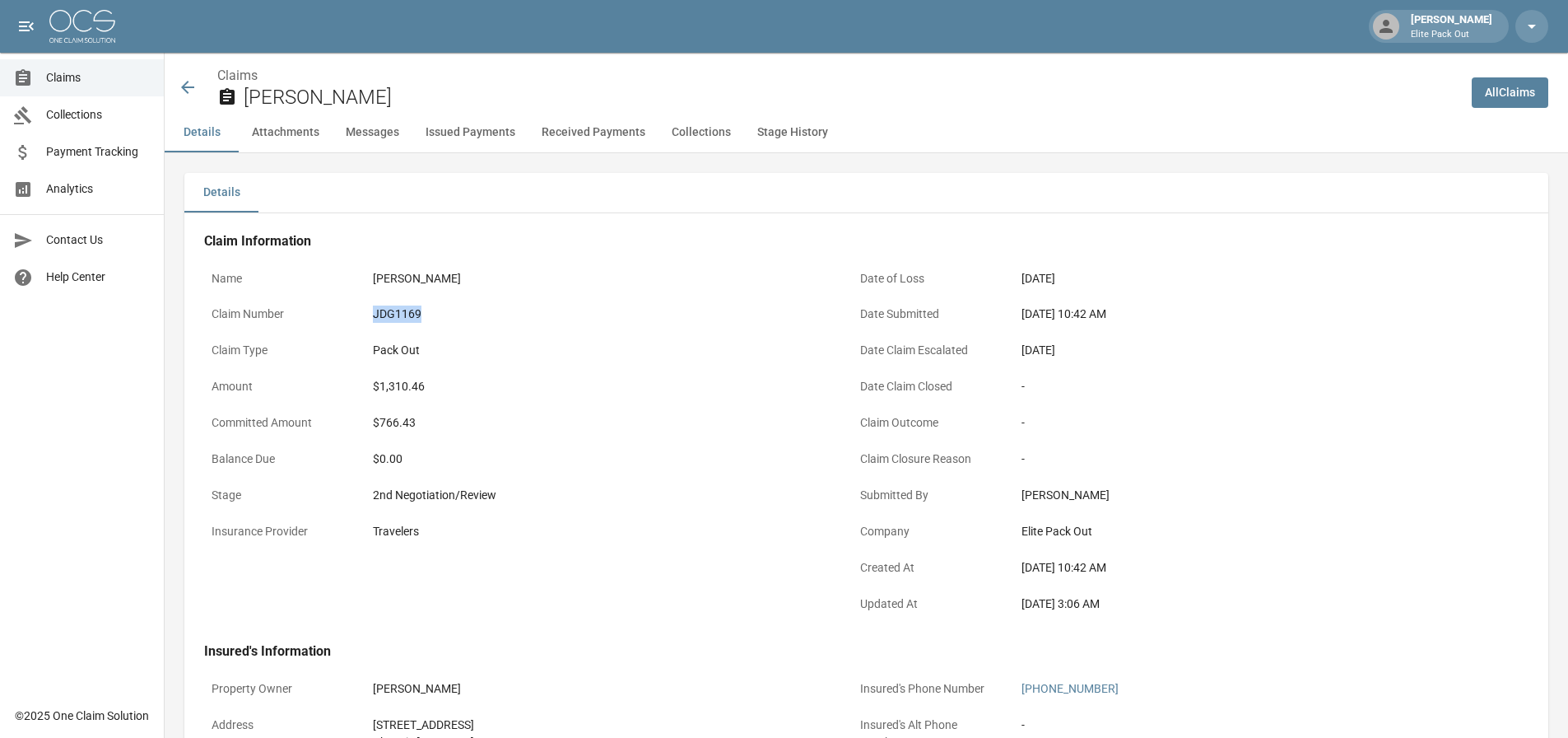
click at [393, 316] on div "JDG1169" at bounding box center [600, 314] width 453 height 18
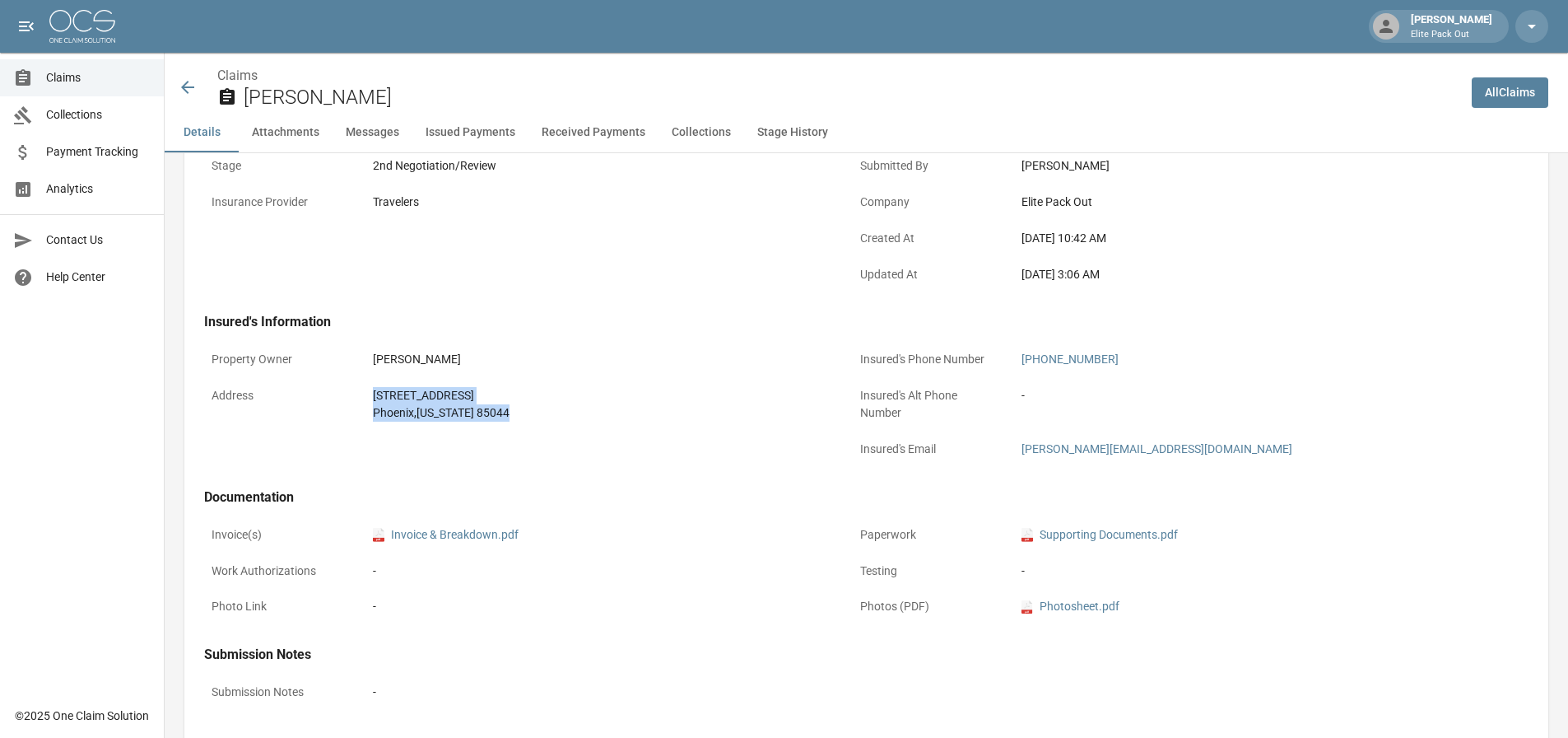
drag, startPoint x: 360, startPoint y: 387, endPoint x: 494, endPoint y: 420, distance: 138.0
click at [494, 420] on div "Address [STREET_ADDRESS][US_STATE]" at bounding box center [519, 404] width 629 height 50
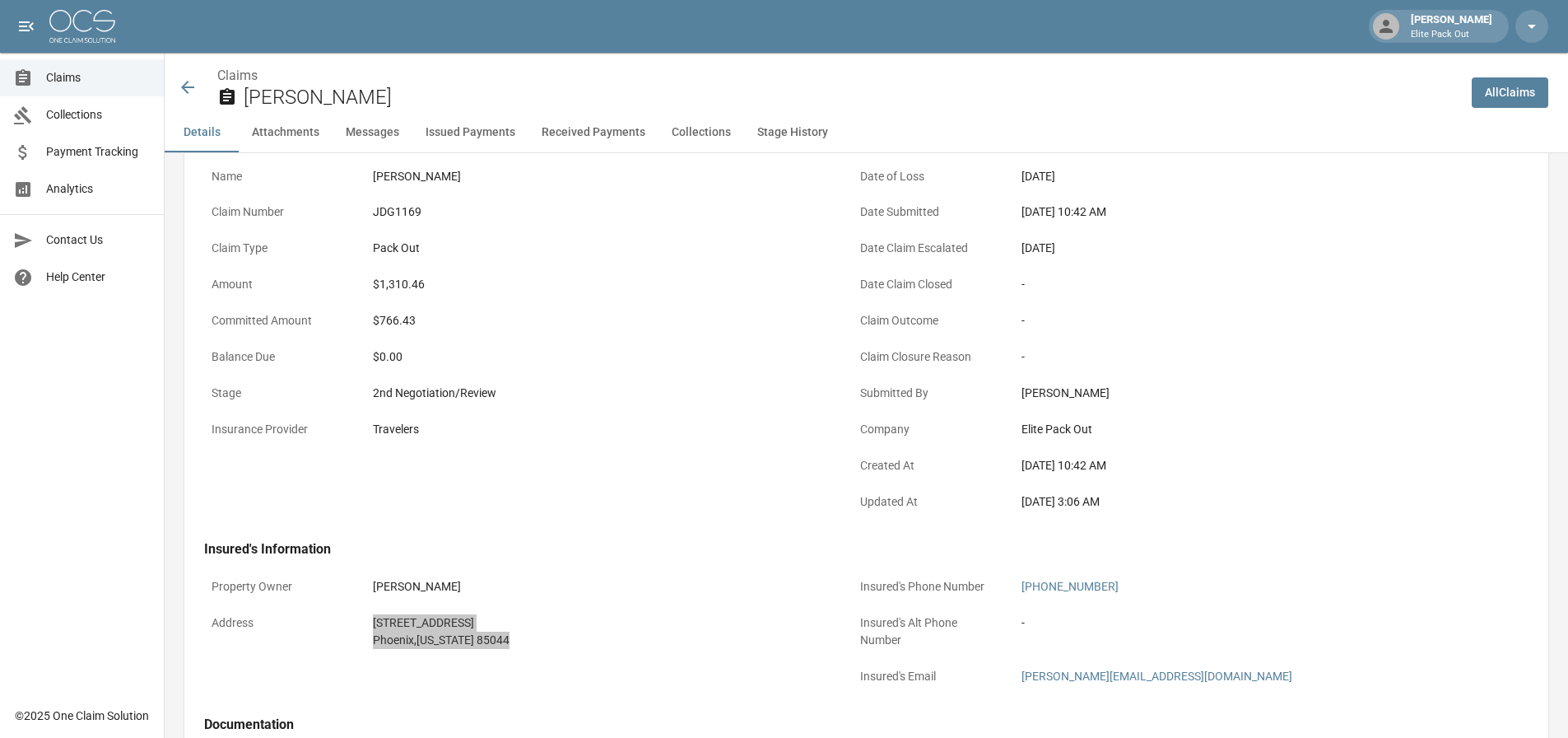
scroll to position [0, 0]
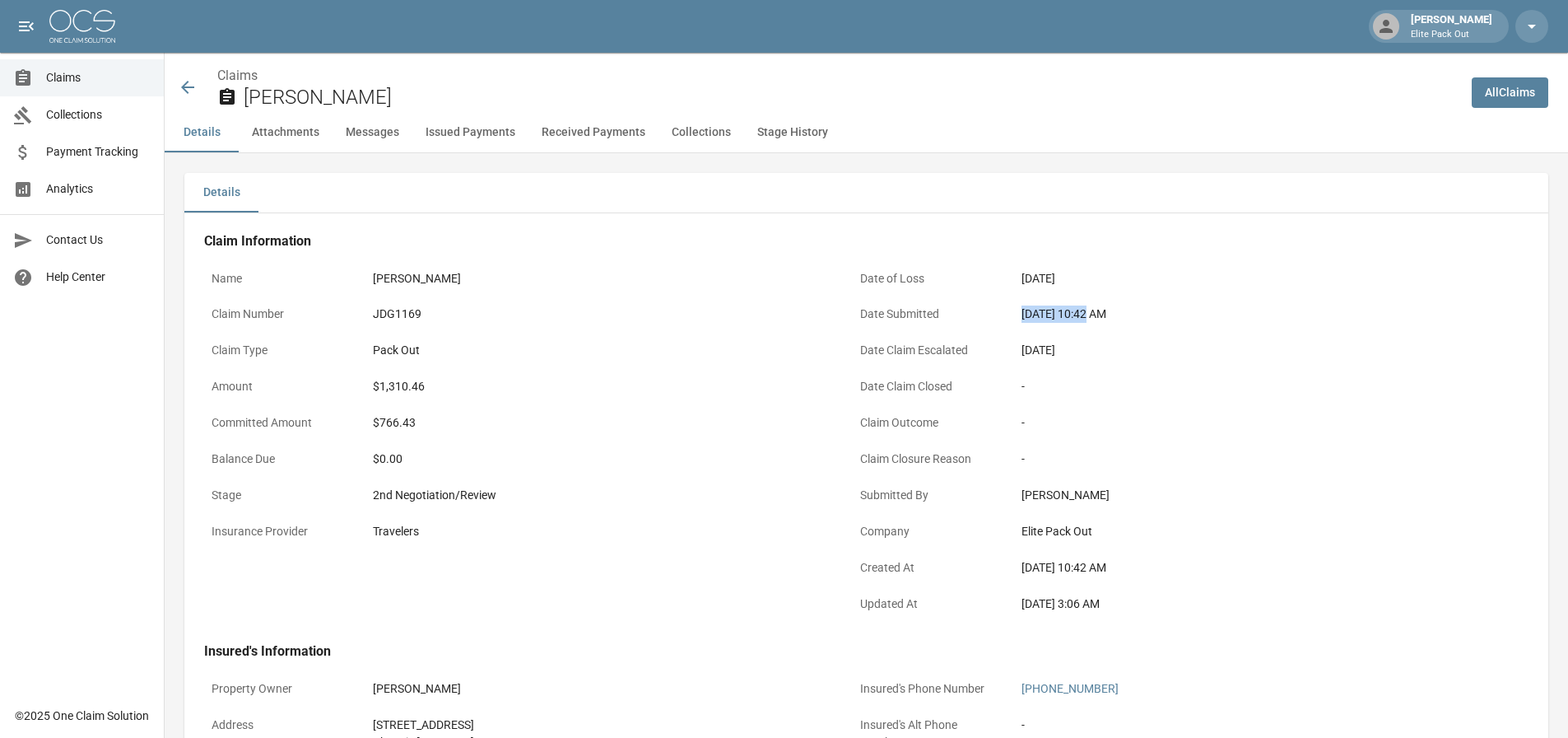
drag, startPoint x: 1017, startPoint y: 314, endPoint x: 1087, endPoint y: 314, distance: 70.0
click at [1087, 314] on div "[DATE] 10:42 AM" at bounding box center [1248, 313] width 468 height 32
click at [407, 385] on div "$1,310.46" at bounding box center [600, 386] width 453 height 18
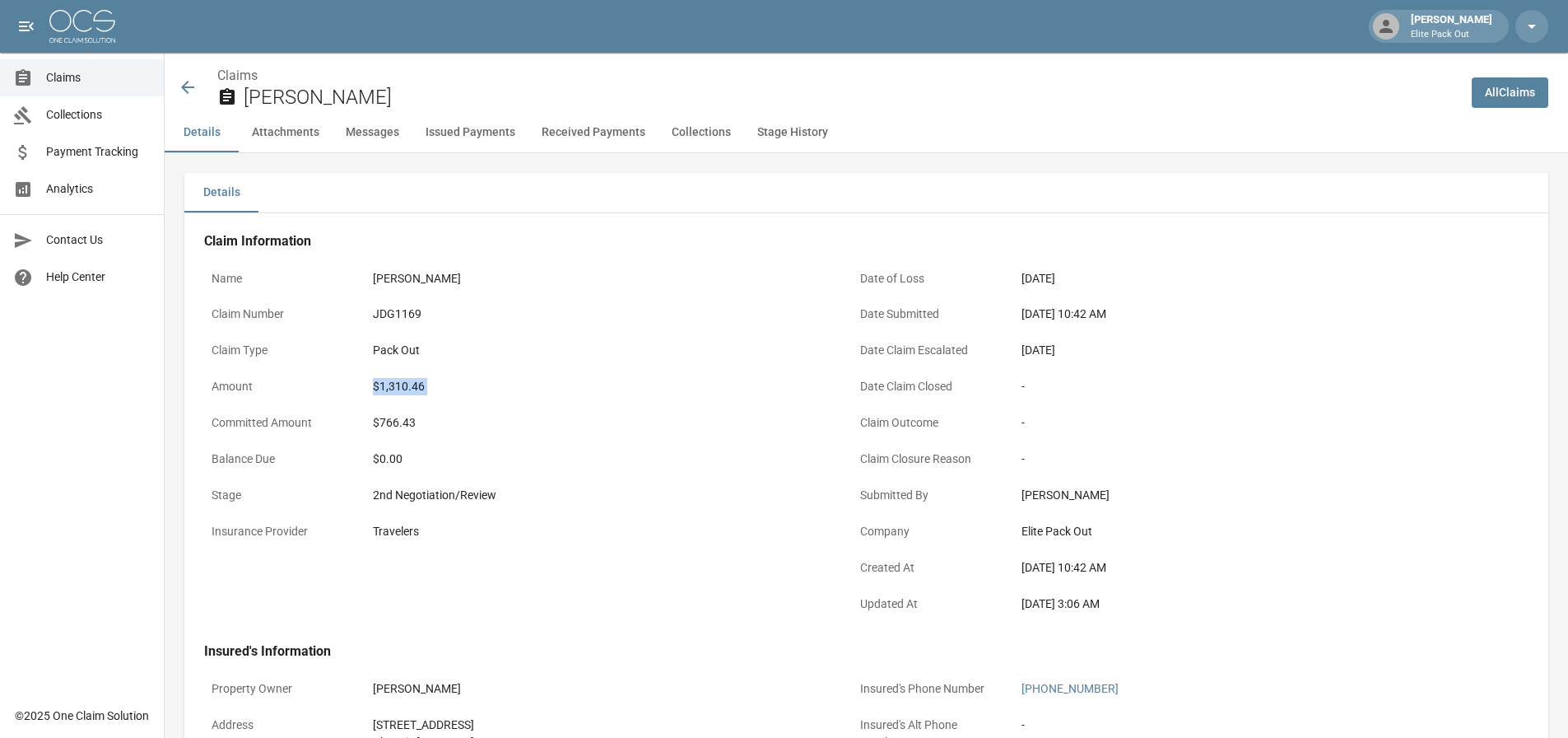
click at [182, 81] on icon at bounding box center [187, 87] width 19 height 19
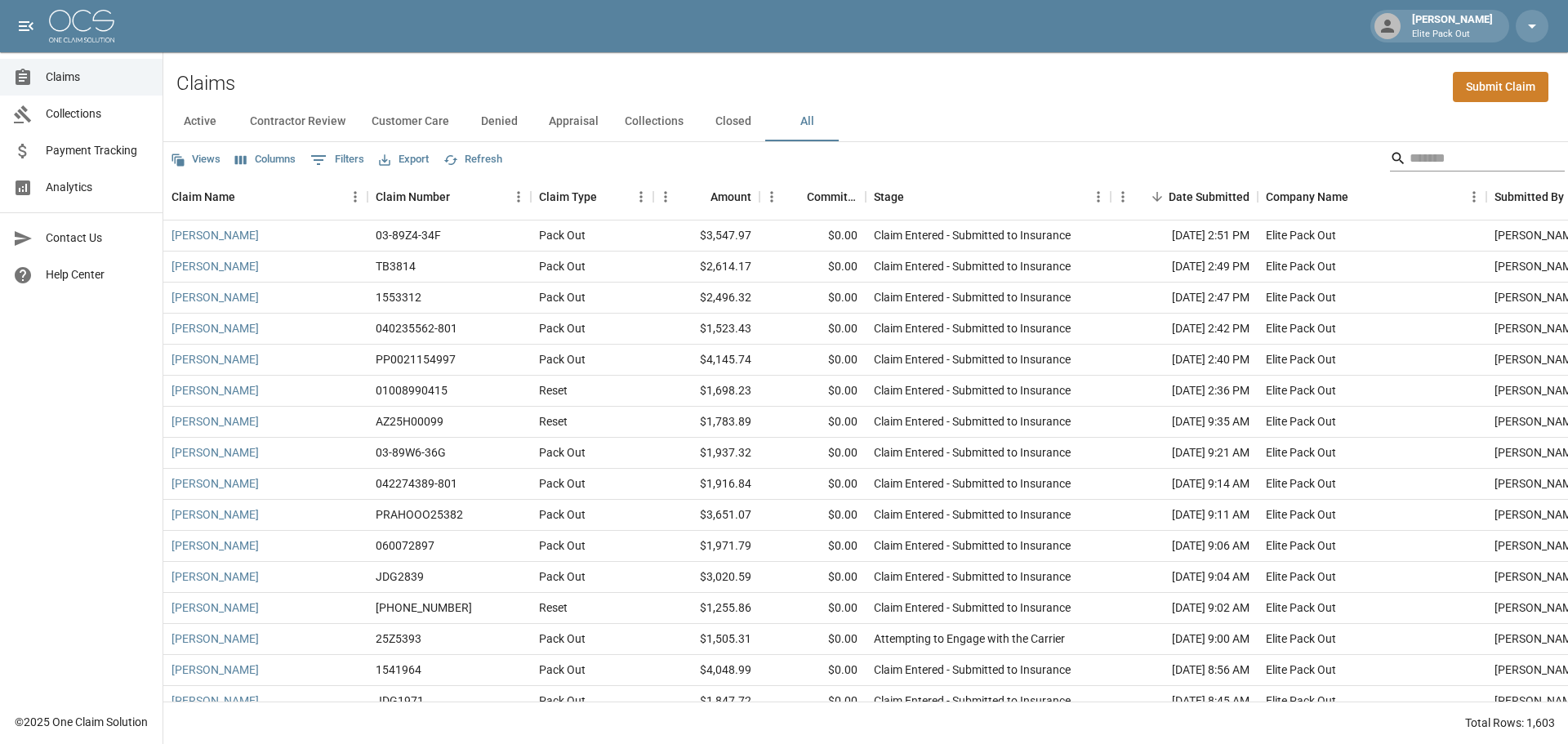
click at [1390, 154] on icon "Search" at bounding box center [1398, 158] width 16 height 16
click at [1416, 154] on input "Search" at bounding box center [1474, 158] width 131 height 27
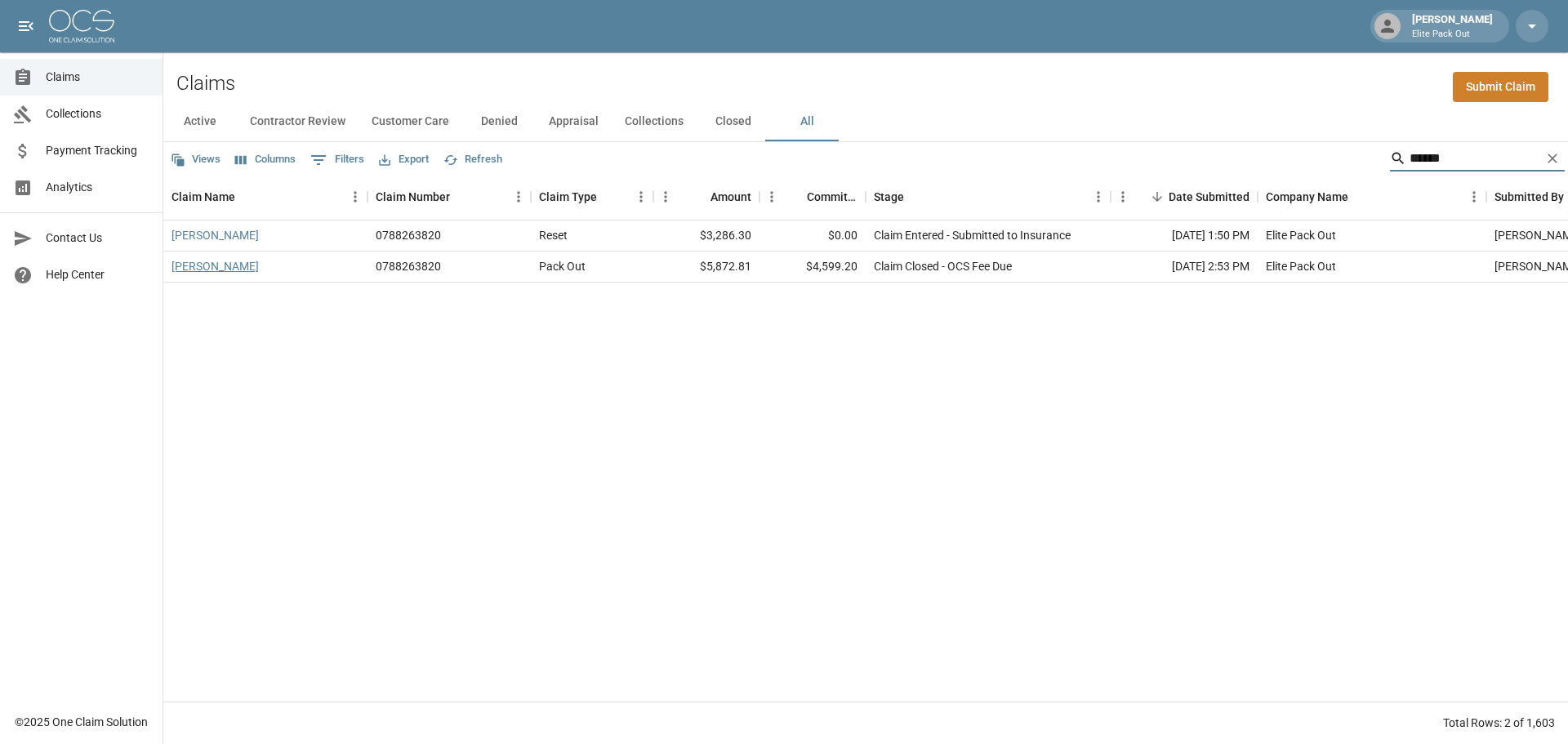
type input "******"
click at [224, 267] on link "[PERSON_NAME]" at bounding box center [216, 266] width 88 height 16
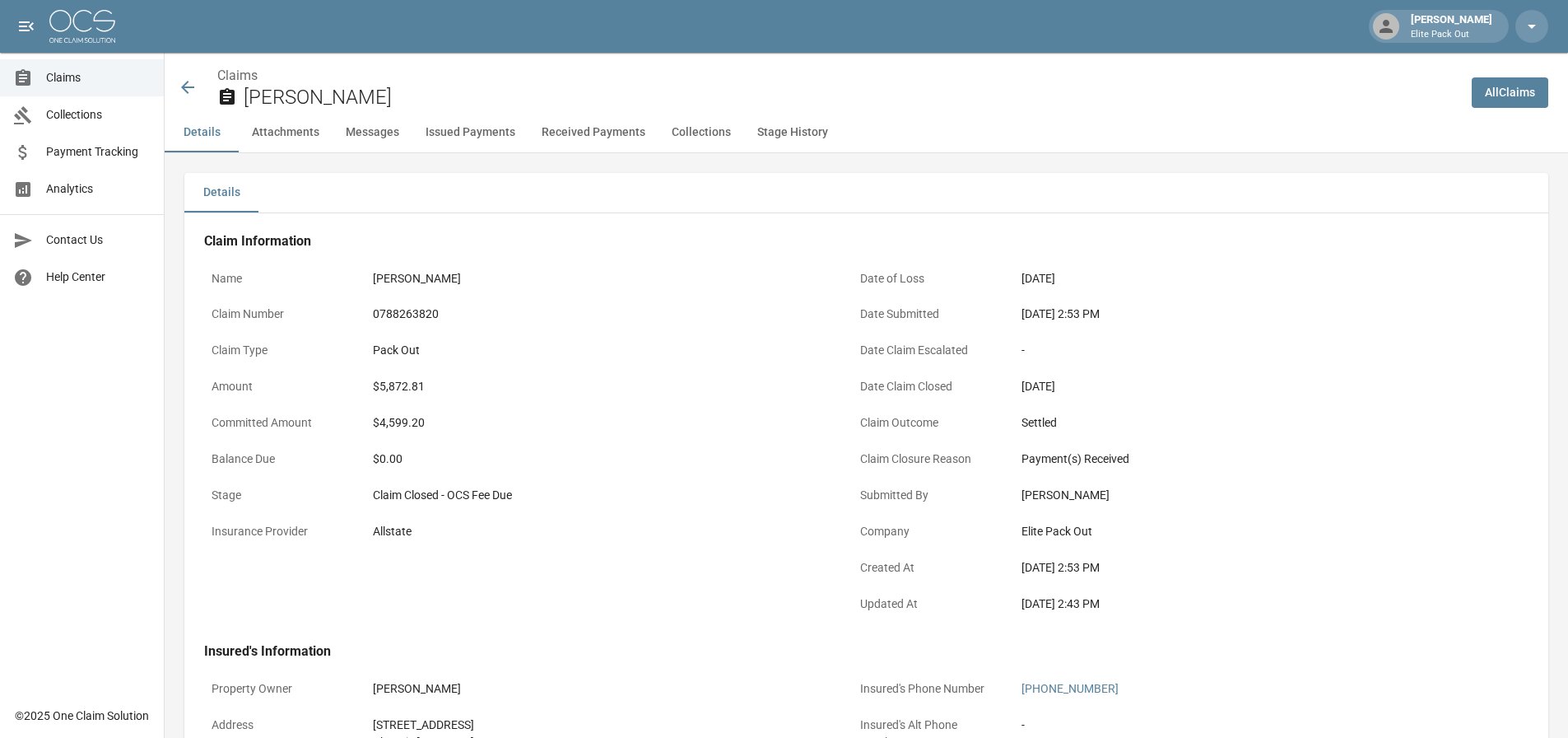
click at [423, 316] on div "0788263820" at bounding box center [600, 314] width 453 height 18
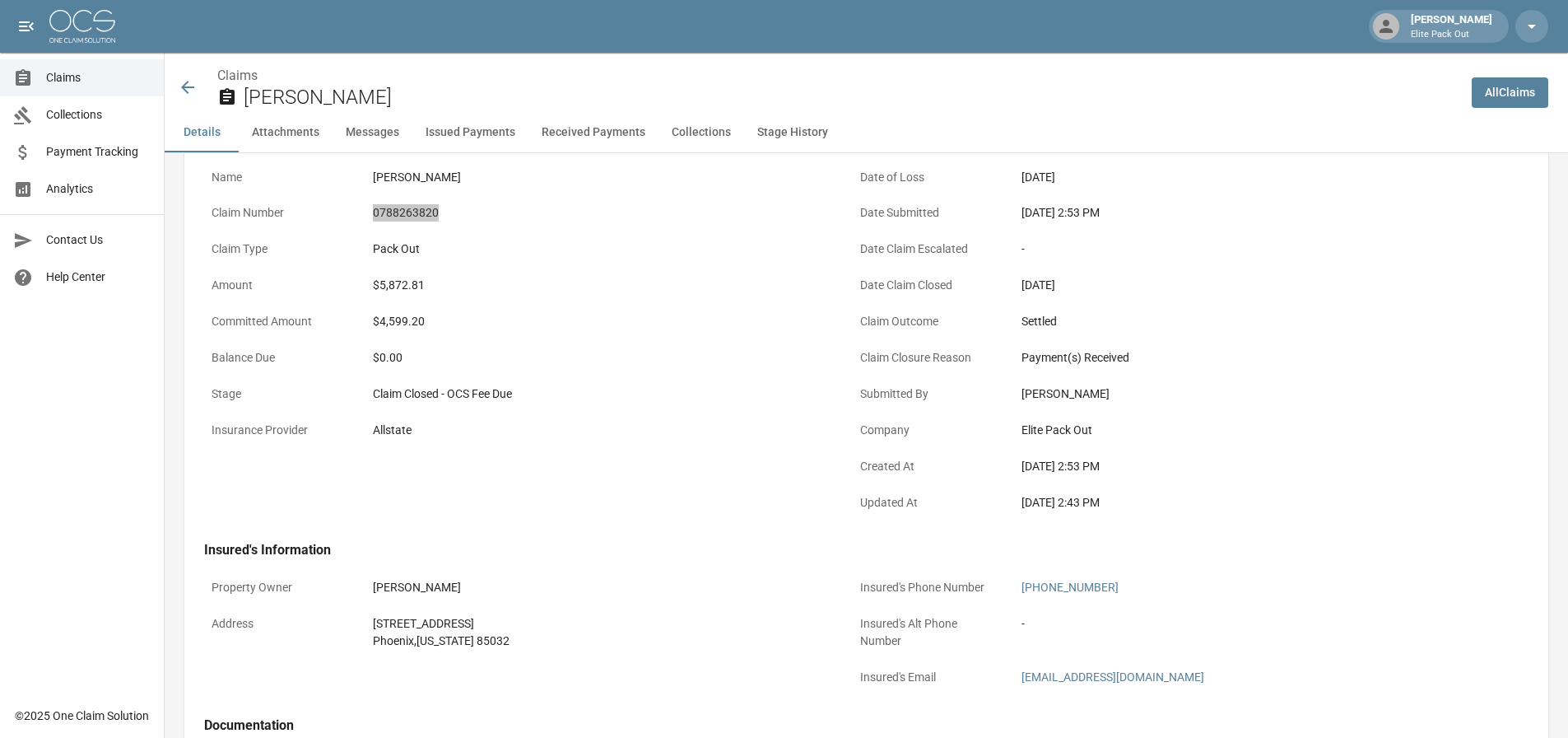
scroll to position [165, 0]
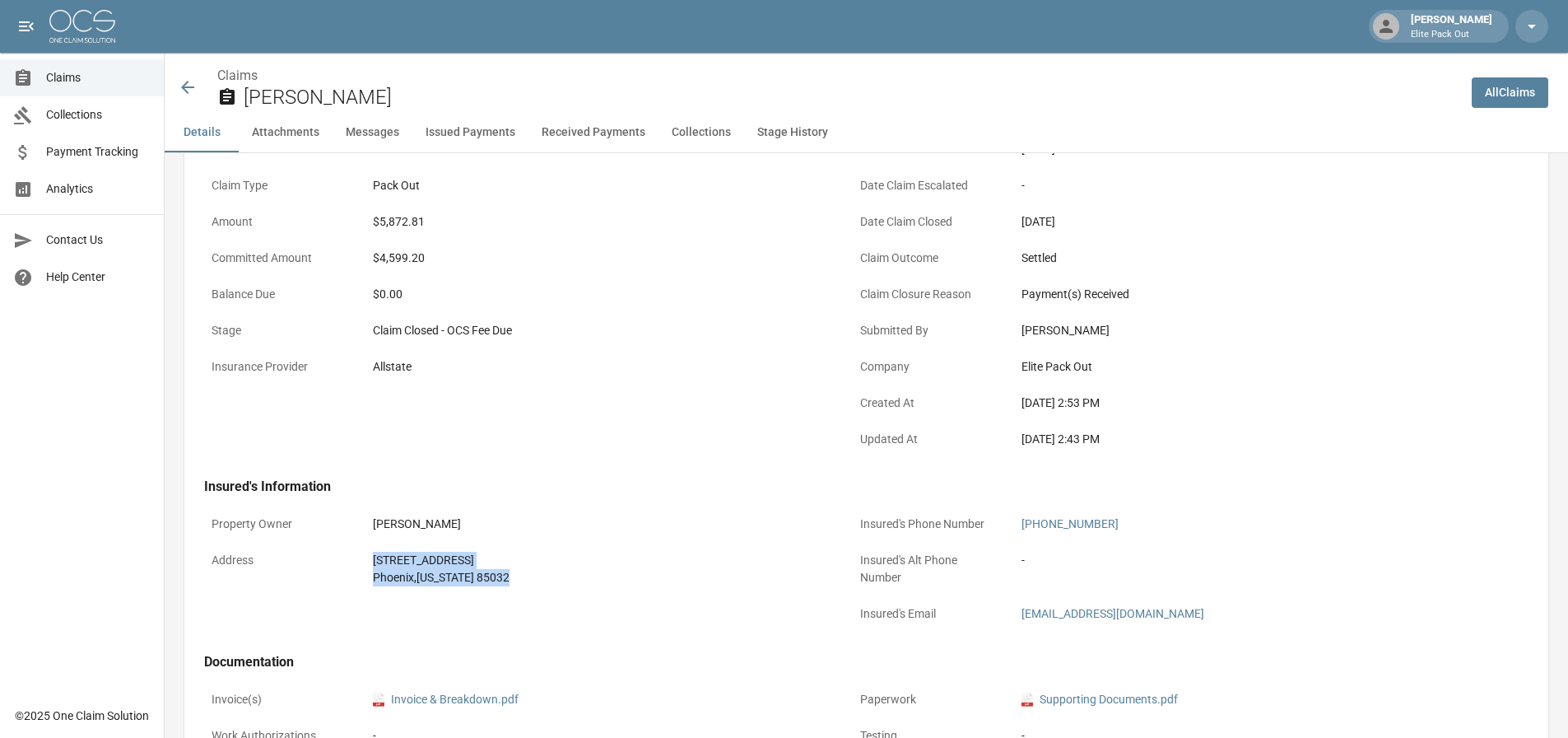
drag, startPoint x: 368, startPoint y: 563, endPoint x: 499, endPoint y: 575, distance: 131.5
click at [499, 575] on div "[STREET_ADDRESS][US_STATE]" at bounding box center [600, 569] width 468 height 50
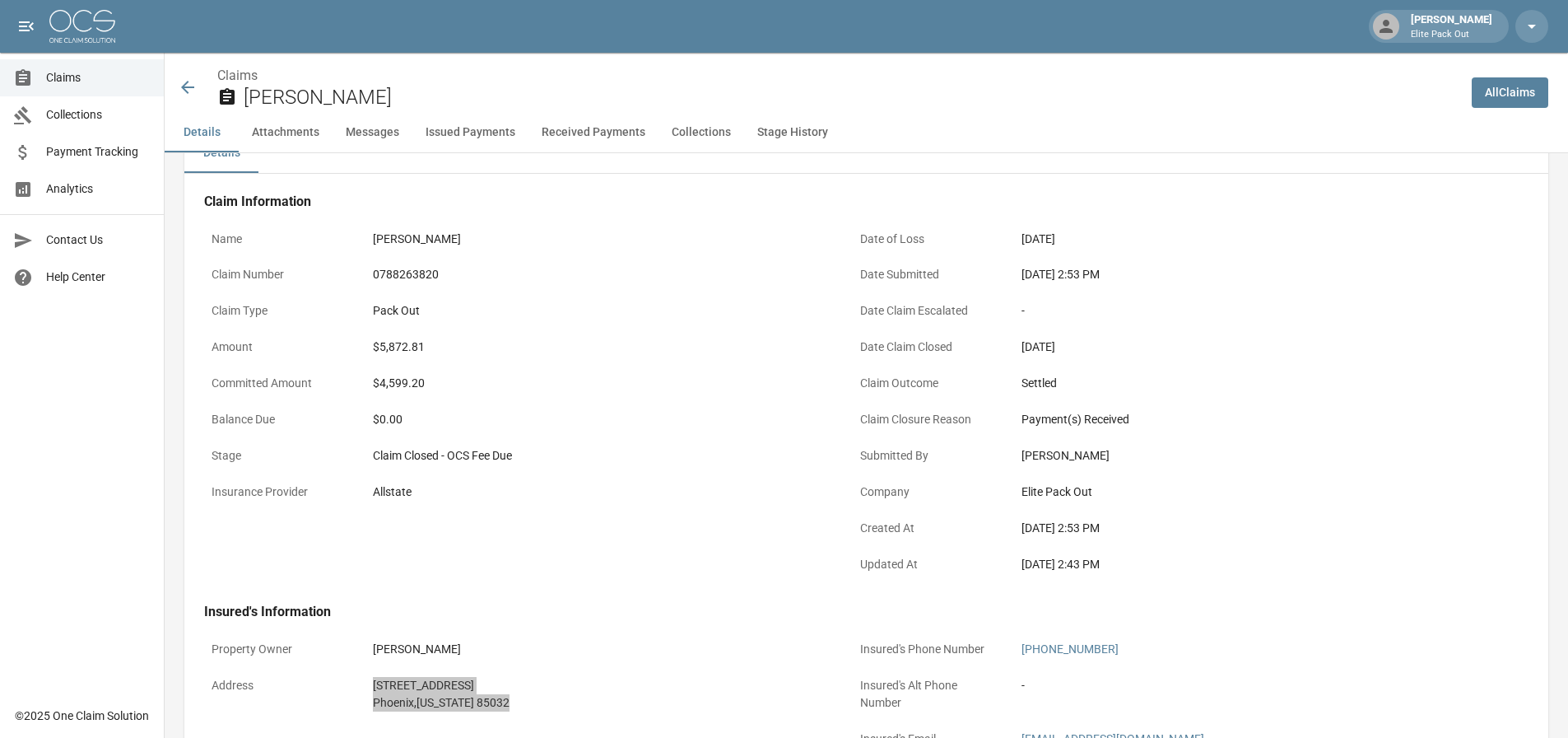
scroll to position [0, 0]
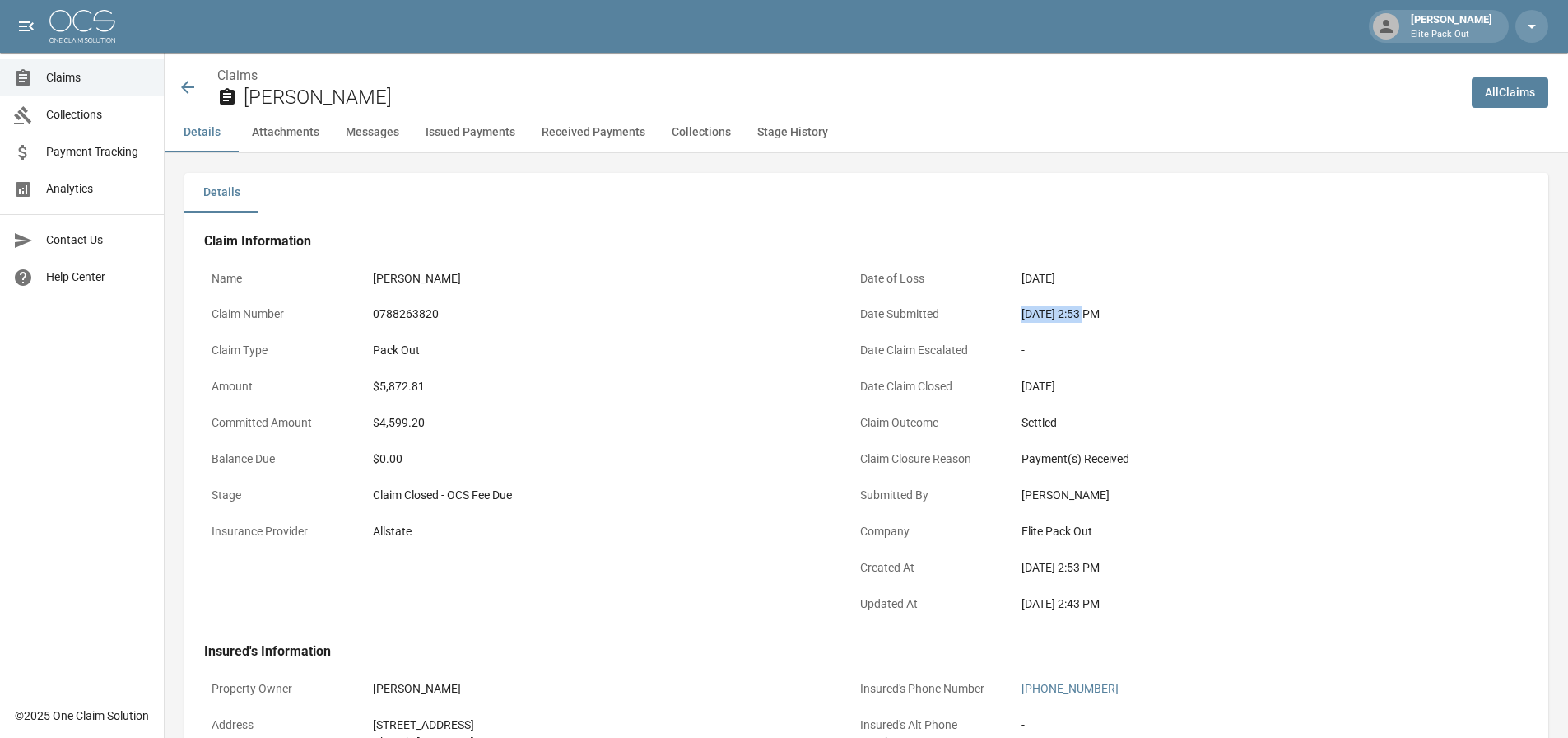
drag, startPoint x: 1018, startPoint y: 320, endPoint x: 1088, endPoint y: 317, distance: 70.1
click at [1088, 317] on div "[DATE] 2:53 PM" at bounding box center [1248, 313] width 468 height 32
click at [400, 386] on div "$5,872.81" at bounding box center [600, 386] width 453 height 18
click at [190, 84] on icon at bounding box center [187, 87] width 19 height 19
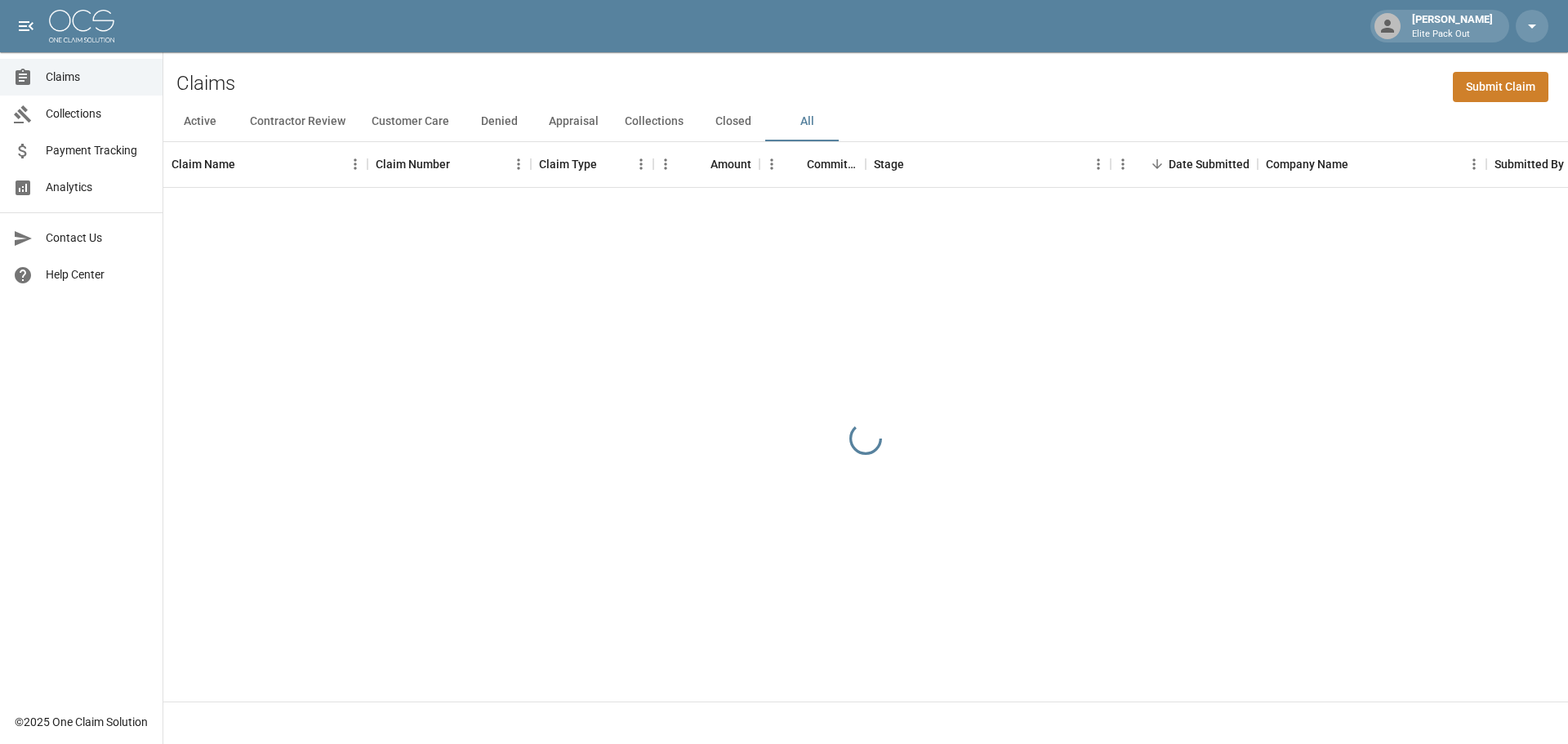
click at [1277, 77] on div "Claims Submit Claim" at bounding box center [865, 77] width 1404 height 50
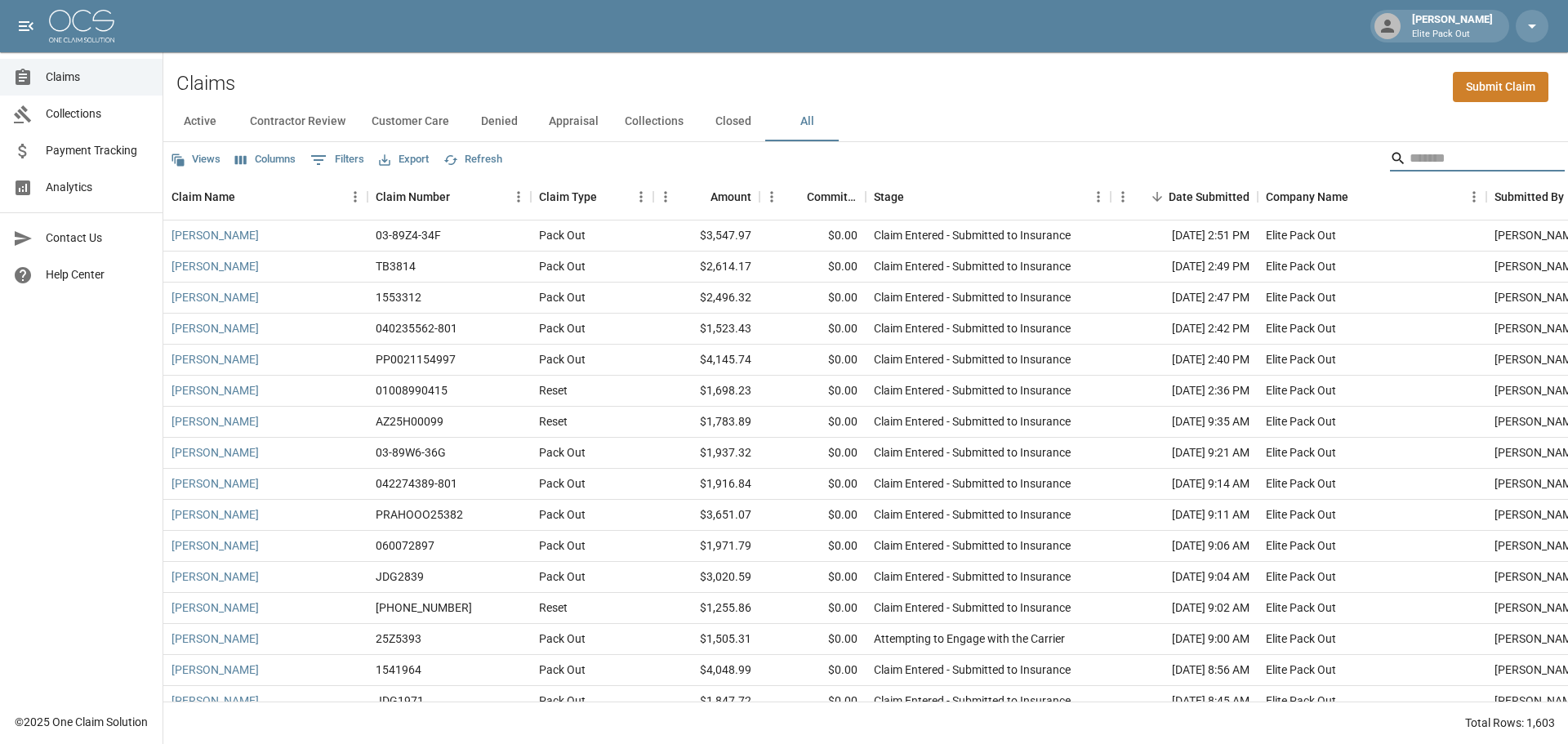
click at [1409, 160] on input "Search" at bounding box center [1474, 158] width 131 height 27
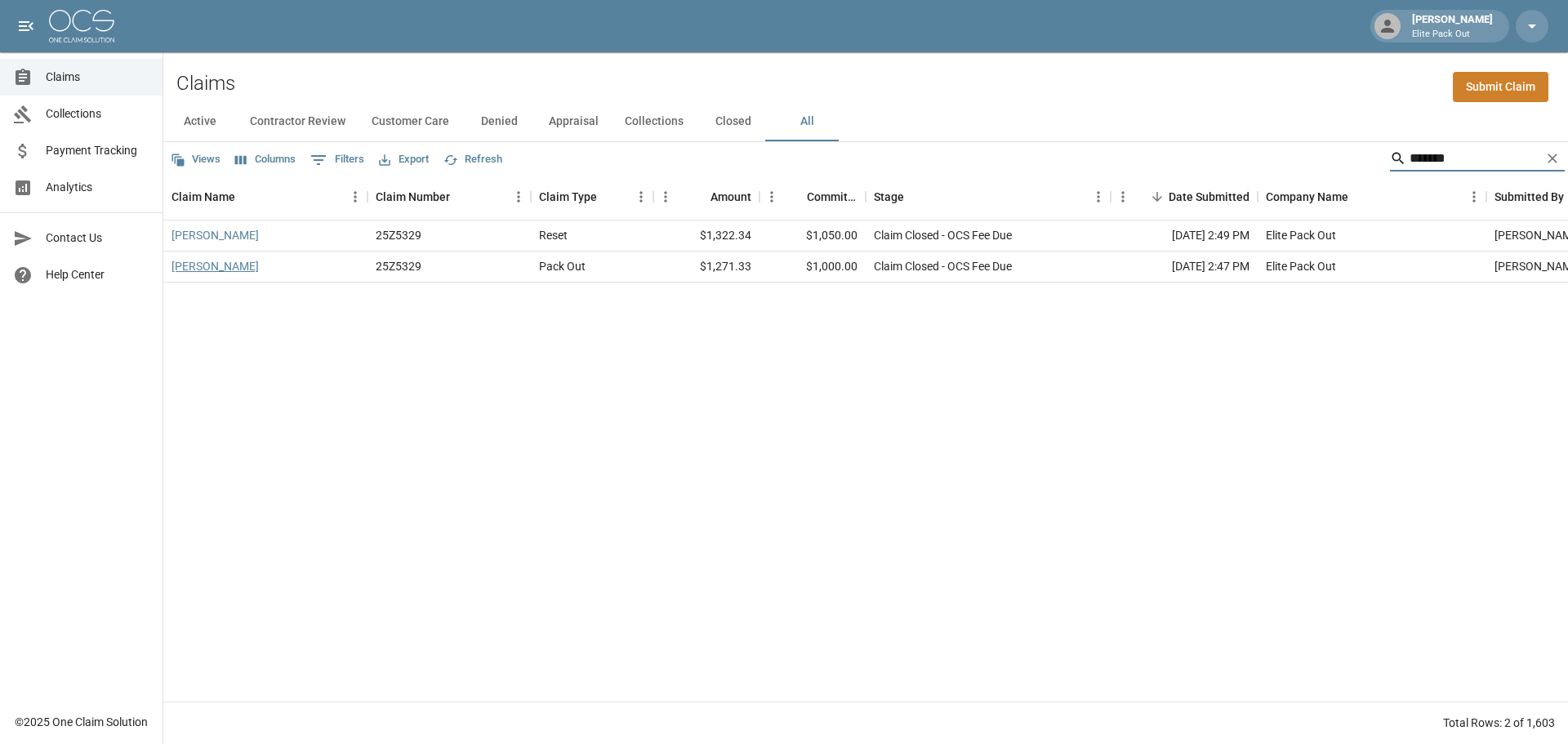
type input "*******"
click at [259, 265] on link "[PERSON_NAME]" at bounding box center [216, 266] width 88 height 16
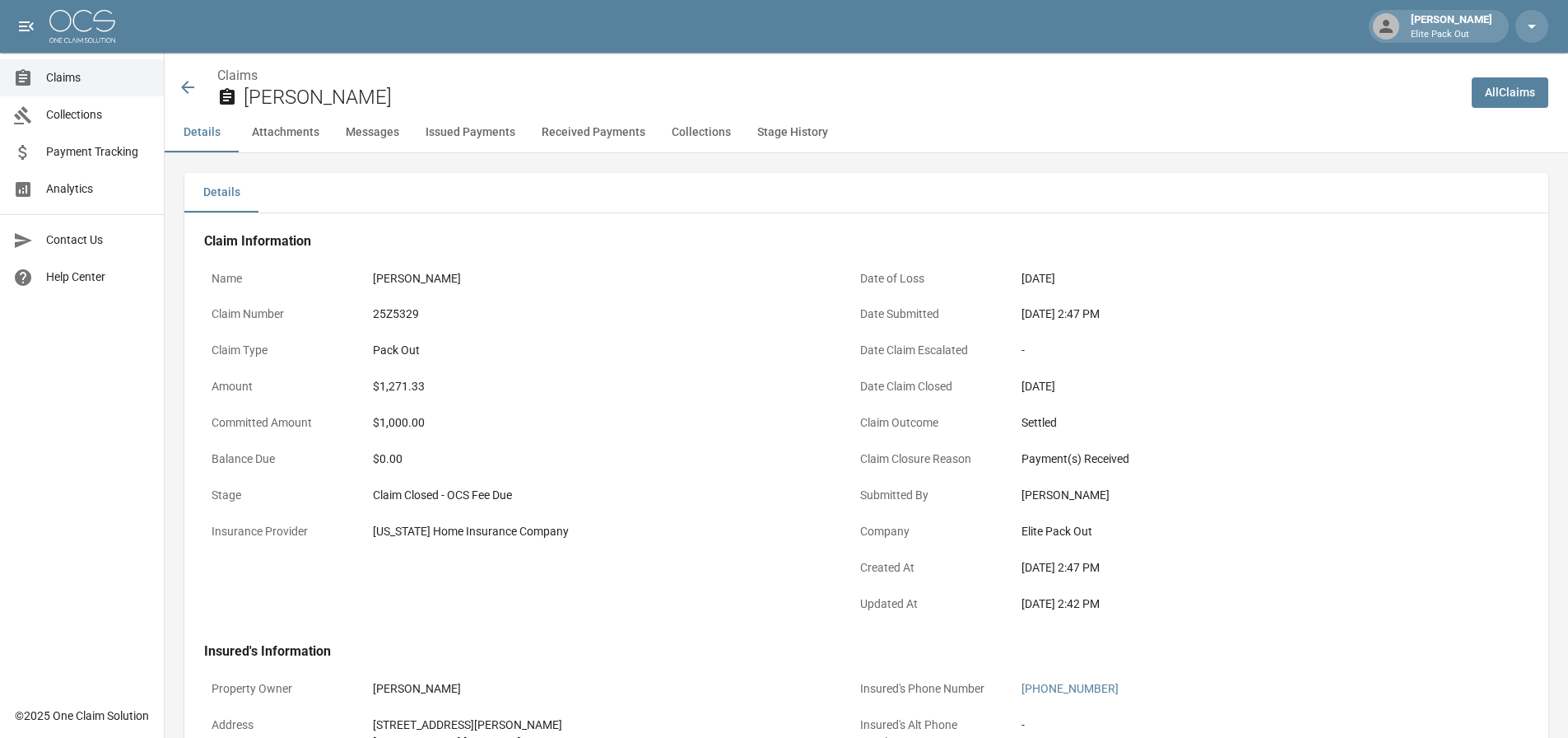
click at [539, 264] on div "[PERSON_NAME]" at bounding box center [600, 278] width 468 height 32
click at [392, 312] on div "25Z5329" at bounding box center [600, 314] width 453 height 18
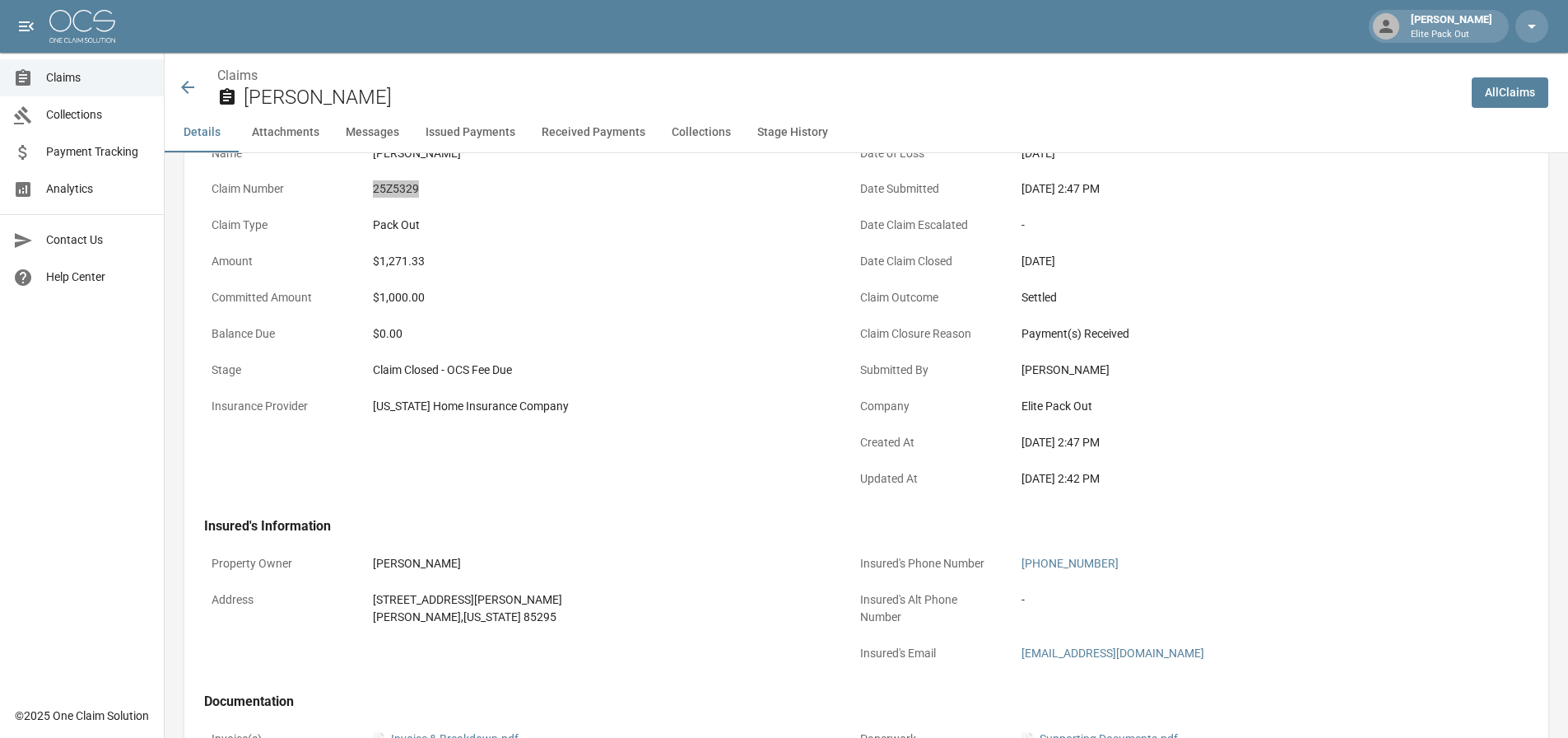
scroll to position [165, 0]
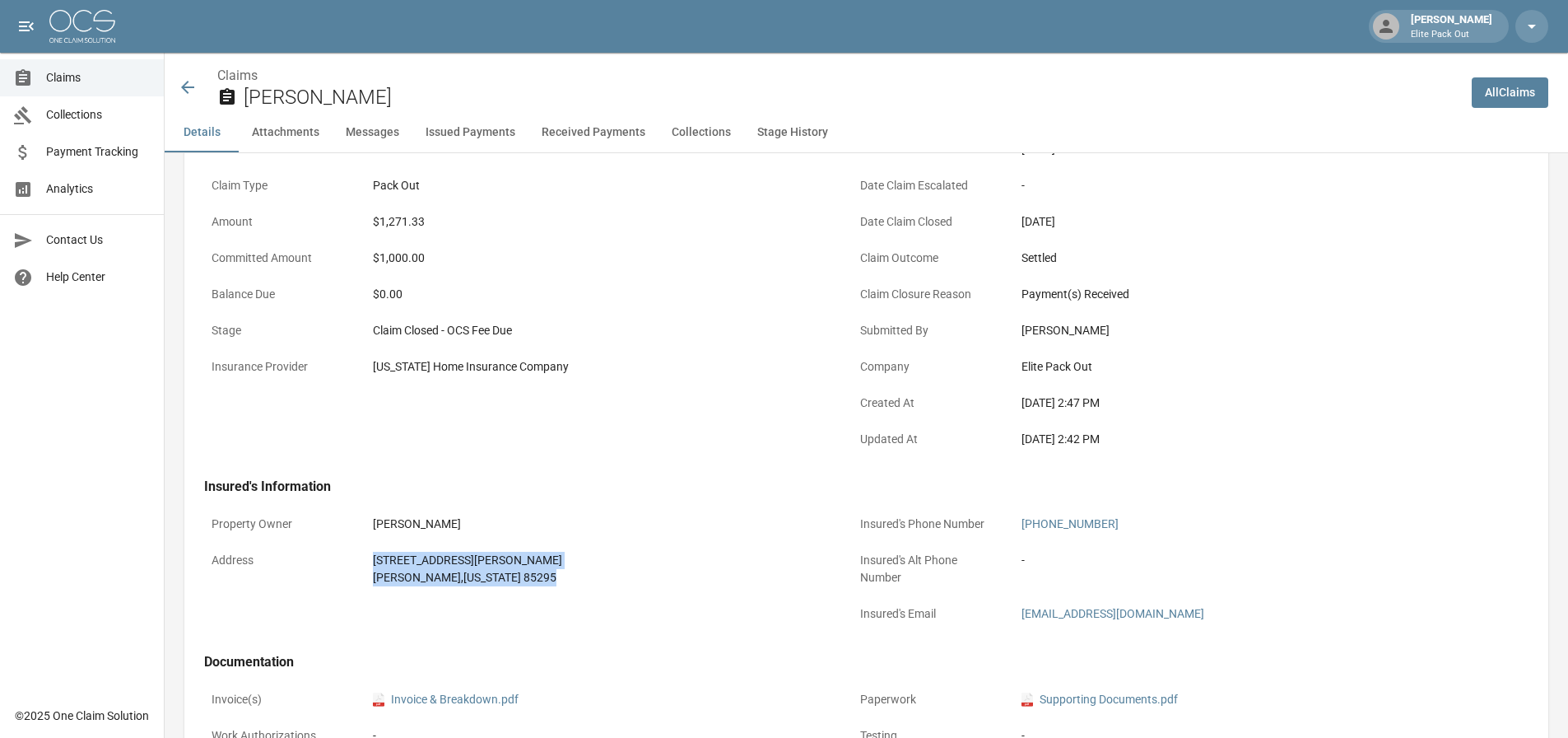
drag, startPoint x: 359, startPoint y: 563, endPoint x: 498, endPoint y: 579, distance: 139.9
click at [498, 579] on div "Address [STREET_ADDRESS][PERSON_NAME][US_STATE]" at bounding box center [519, 569] width 629 height 50
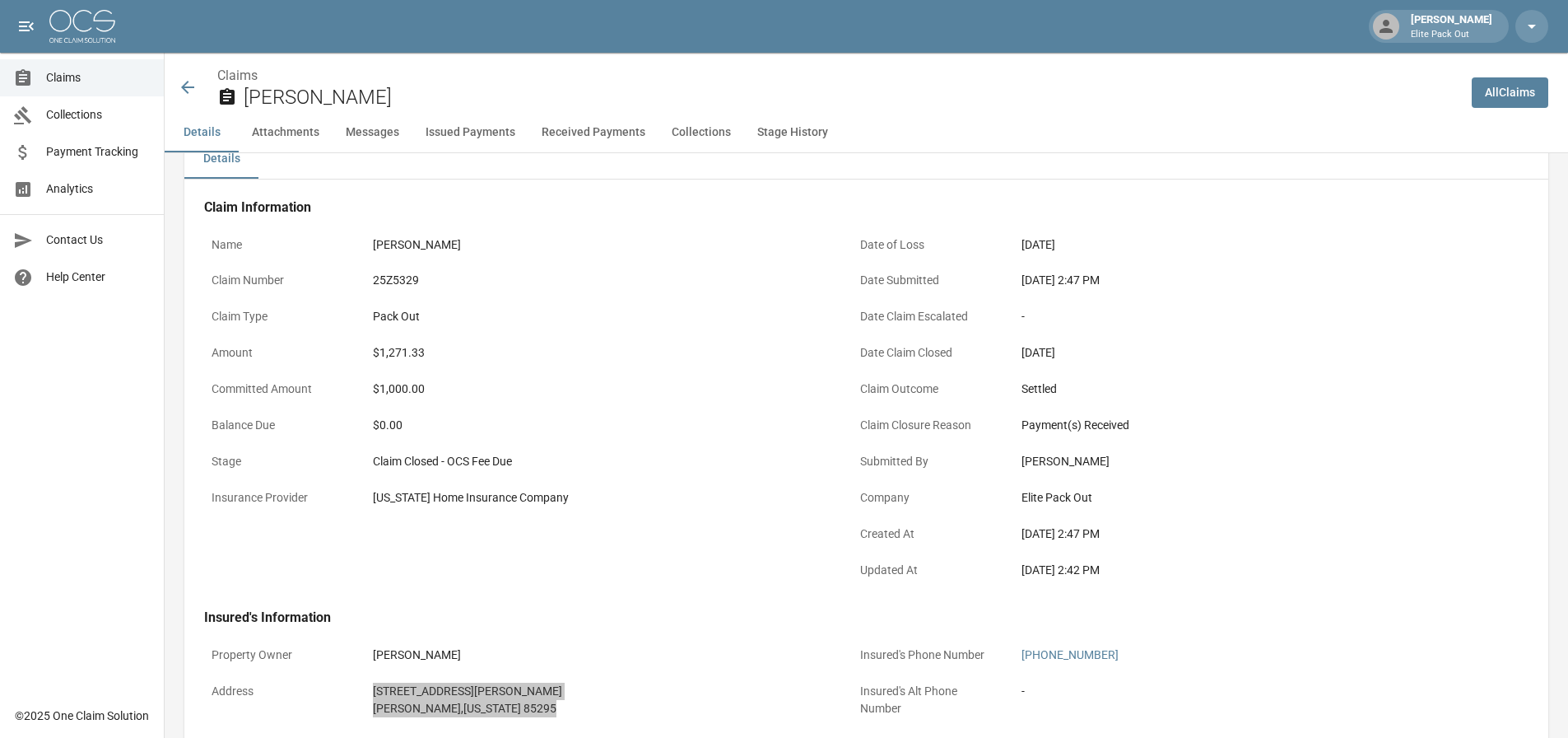
scroll to position [0, 0]
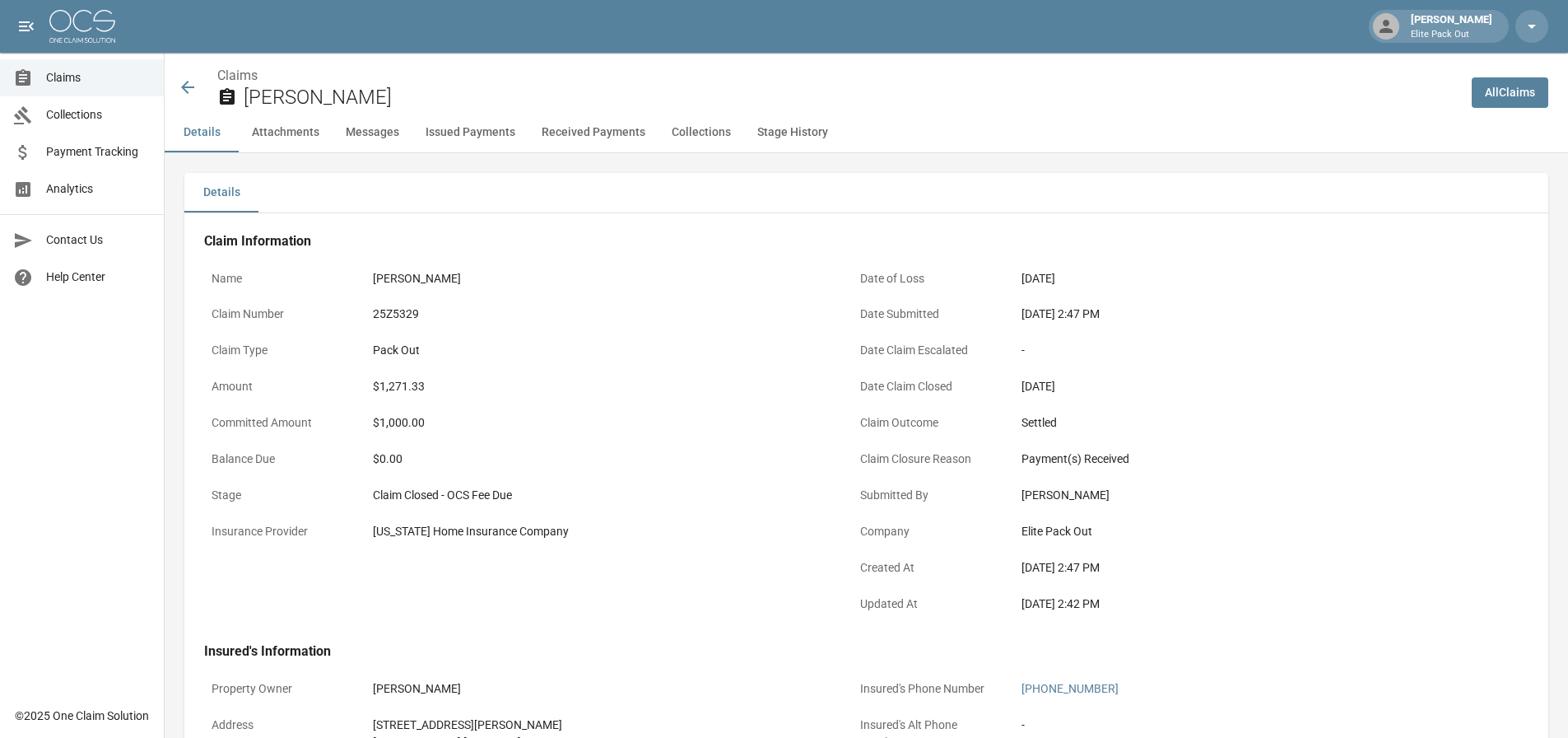
click at [399, 386] on div "$1,271.33" at bounding box center [600, 386] width 453 height 18
drag, startPoint x: 1018, startPoint y: 313, endPoint x: 1090, endPoint y: 317, distance: 72.1
click at [1090, 317] on div "[DATE] 2:47 PM" at bounding box center [1248, 313] width 468 height 32
